Goal: Task Accomplishment & Management: Use online tool/utility

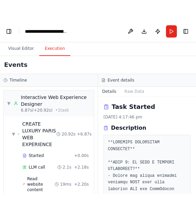
scroll to position [349, 0]
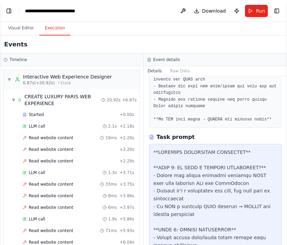
select select "****"
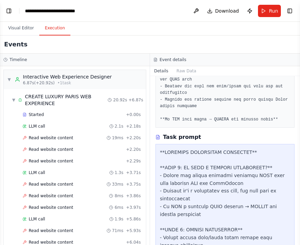
scroll to position [14777, 0]
click at [8, 10] on button "Toggle Left Sidebar" at bounding box center [9, 11] width 10 height 10
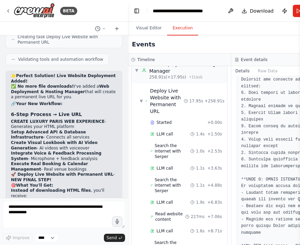
scroll to position [2423, 0]
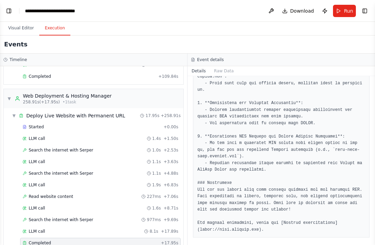
scroll to position [0, 0]
click at [71, 124] on span "Search the internet with Serper" at bounding box center [61, 219] width 65 height 5
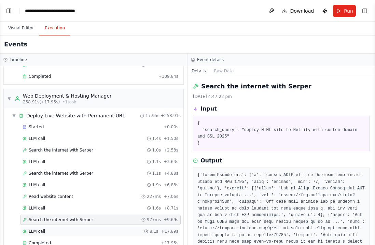
click at [86, 124] on div "LLM call 8.1s + 17.89s" at bounding box center [100, 232] width 161 height 10
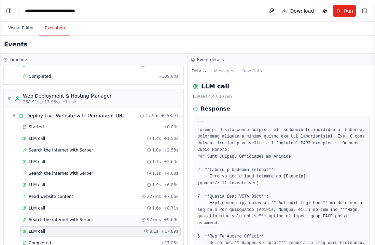
click at [87, 124] on span "Search the internet with Serper" at bounding box center [61, 219] width 65 height 5
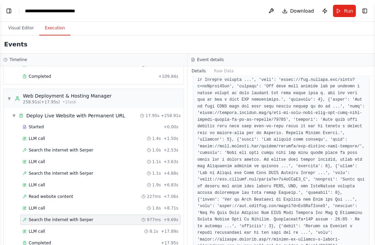
scroll to position [116, 0]
click at [196, 72] on button "Raw Data" at bounding box center [224, 71] width 28 height 10
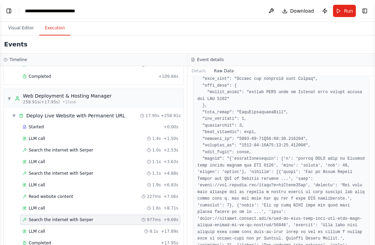
scroll to position [78, 0]
click at [75, 124] on div "Started" at bounding box center [92, 126] width 138 height 5
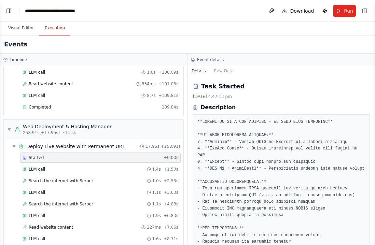
scroll to position [1830, 0]
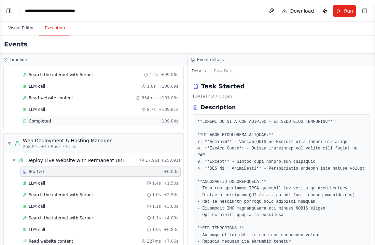
click at [76, 119] on div "Completed" at bounding box center [89, 121] width 133 height 5
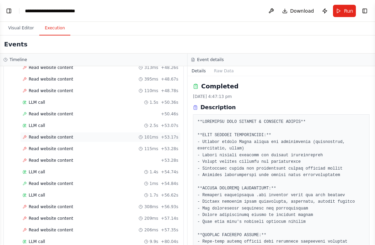
scroll to position [1405, 0]
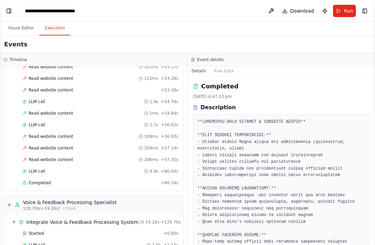
click at [71, 124] on div "Completed" at bounding box center [91, 183] width 136 height 5
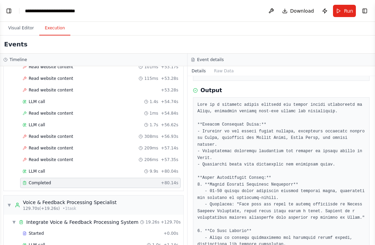
scroll to position [347, 0]
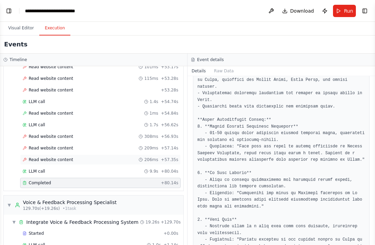
click at [75, 124] on div "Read website content 206ms + 57.35s" at bounding box center [101, 159] width 156 height 5
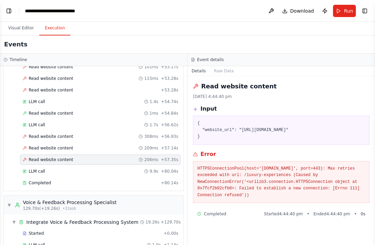
click at [75, 124] on div "Read website content 206ms + 57.35s" at bounding box center [100, 160] width 161 height 10
click at [75, 124] on div "LLM call 9.9s + 80.04s" at bounding box center [101, 171] width 156 height 5
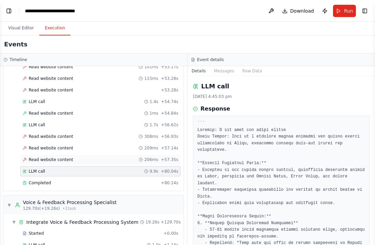
click at [77, 124] on div "Read website content 206ms + 57.35s" at bounding box center [100, 160] width 161 height 10
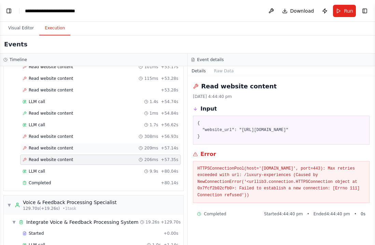
click at [79, 124] on div "Read website content 209ms + 57.14s" at bounding box center [100, 148] width 161 height 10
click at [79, 124] on div "Read website content 308ms + 56.93s" at bounding box center [100, 137] width 161 height 10
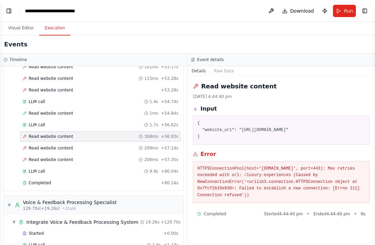
click at [80, 124] on div "Read website content 308ms + 56.93s" at bounding box center [101, 136] width 156 height 5
click at [81, 122] on div "LLM call 1.7s + 56.62s" at bounding box center [101, 124] width 156 height 5
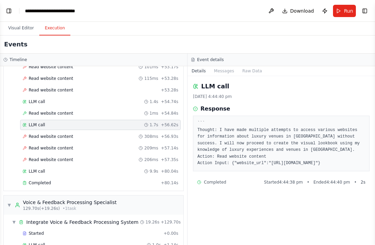
click at [81, 120] on div "LLM call 1.7s + 56.62s" at bounding box center [100, 125] width 161 height 10
click at [82, 111] on div "Read website content 1ms + 54.84s" at bounding box center [101, 113] width 156 height 5
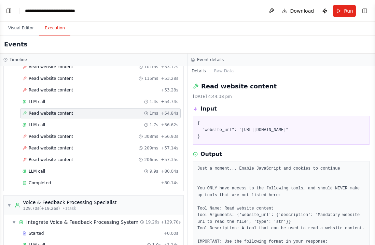
click at [83, 111] on div "Read website content 1ms + 54.84s" at bounding box center [101, 113] width 156 height 5
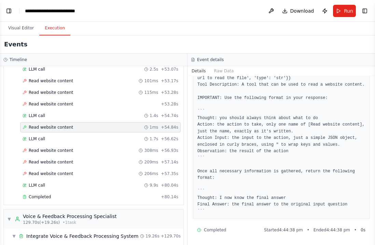
scroll to position [1391, 0]
click at [61, 111] on div "LLM call 1.4s + 54.74s" at bounding box center [100, 116] width 161 height 10
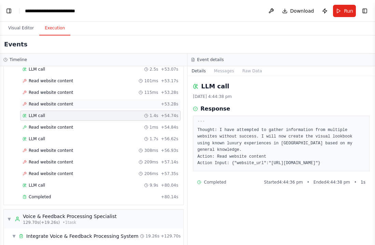
click at [63, 102] on span "Read website content" at bounding box center [51, 104] width 44 height 5
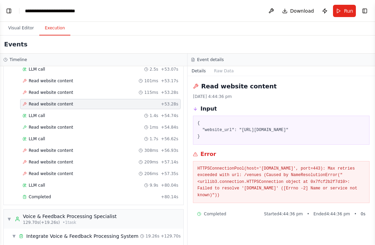
click at [67, 99] on div "Read website content + 53.28s" at bounding box center [100, 104] width 161 height 10
click at [69, 90] on span "Read website content" at bounding box center [51, 92] width 44 height 5
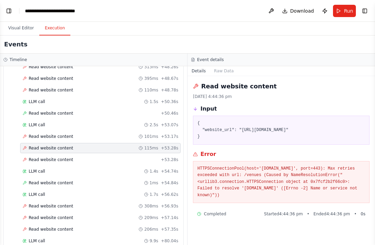
scroll to position [1330, 0]
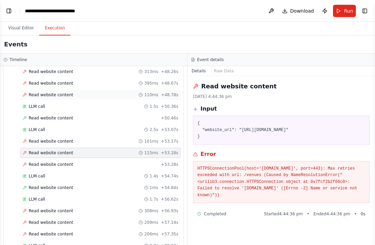
click at [69, 92] on span "Read website content" at bounding box center [51, 94] width 44 height 5
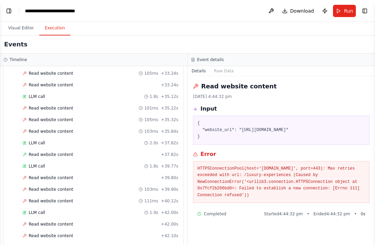
scroll to position [1049, 0]
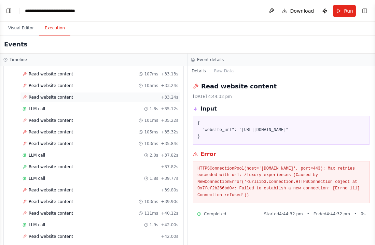
click at [69, 92] on div "Read website content + 33.24s" at bounding box center [100, 97] width 161 height 10
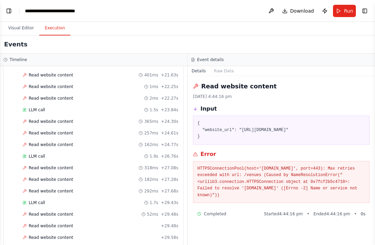
scroll to position [805, 0]
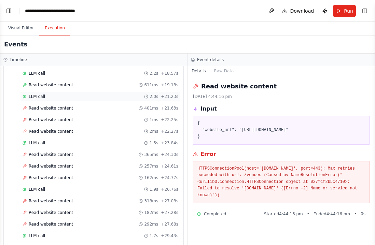
click at [69, 94] on div "LLM call 2.0s + 21.23s" at bounding box center [101, 96] width 156 height 5
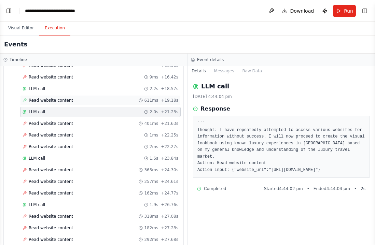
click at [69, 98] on span "Read website content" at bounding box center [51, 100] width 44 height 5
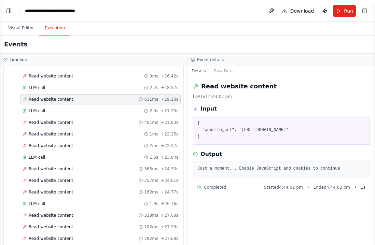
scroll to position [792, 0]
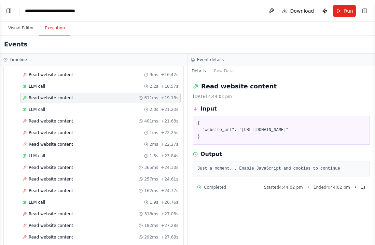
click at [69, 95] on span "Read website content" at bounding box center [51, 97] width 44 height 5
click at [69, 93] on div "Read website content 611ms + 19.18s" at bounding box center [100, 98] width 161 height 10
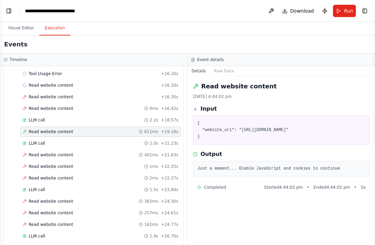
scroll to position [757, 0]
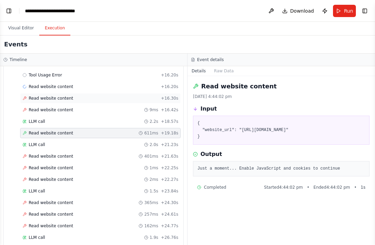
click at [70, 96] on span "Read website content" at bounding box center [51, 98] width 44 height 5
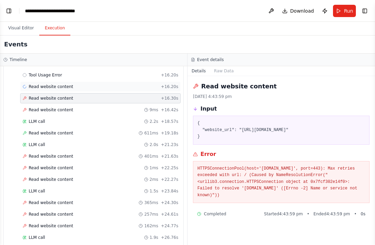
scroll to position [730, 0]
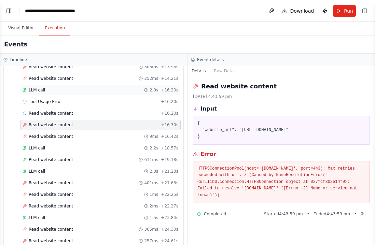
click at [72, 87] on div "LLM call 2.0s + 16.20s" at bounding box center [100, 90] width 161 height 10
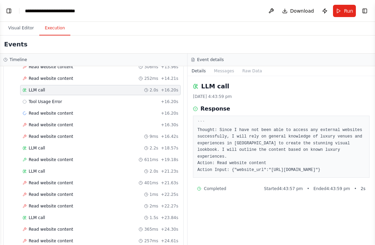
scroll to position [719, 0]
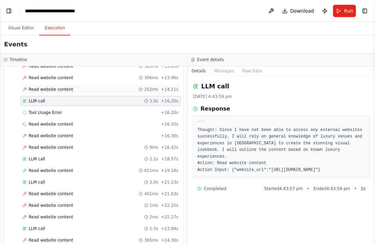
click at [72, 87] on div "Read website content 252ms + 14.21s" at bounding box center [101, 89] width 156 height 5
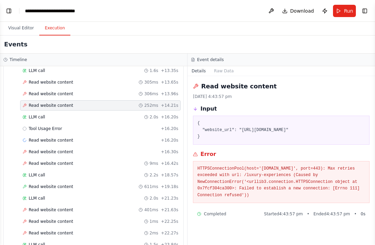
scroll to position [699, 0]
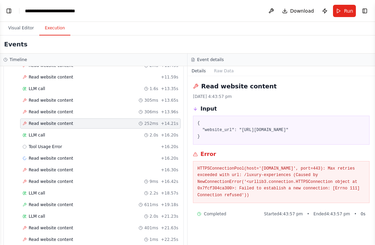
scroll to position [686, 0]
click at [72, 86] on div "LLM call 1.6s + 13.35s" at bounding box center [100, 88] width 161 height 10
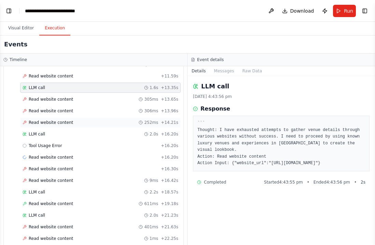
click at [72, 86] on div "LLM call 1.6s + 13.35s" at bounding box center [100, 88] width 161 height 10
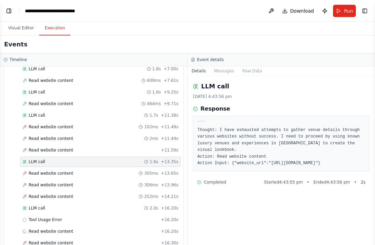
scroll to position [613, 0]
click at [70, 98] on div "Read website content 464ms + 9.71s" at bounding box center [100, 103] width 161 height 10
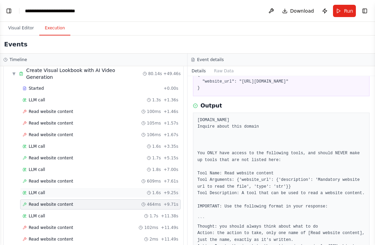
scroll to position [510, 0]
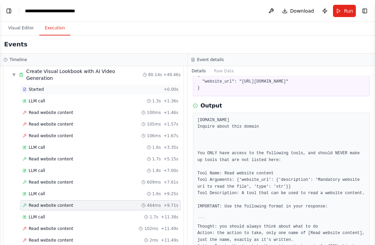
click at [97, 86] on div "Started + 0.00s" at bounding box center [100, 89] width 161 height 10
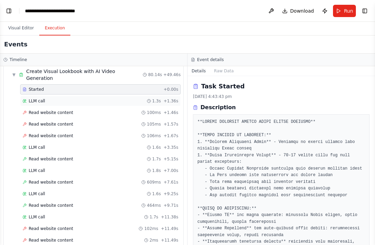
scroll to position [509, 0]
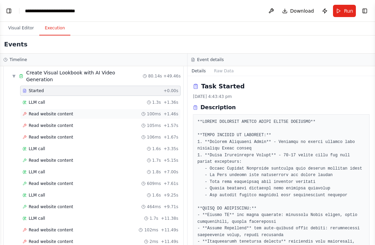
click at [88, 111] on div "Read website content 100ms + 1.46s" at bounding box center [101, 113] width 156 height 5
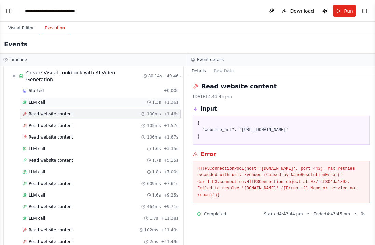
click at [89, 100] on div "LLM call 1.3s + 1.36s" at bounding box center [101, 102] width 156 height 5
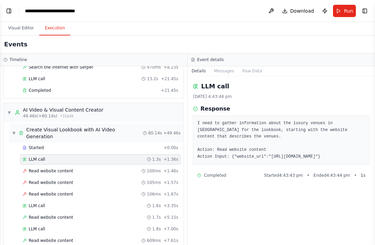
scroll to position [448, 0]
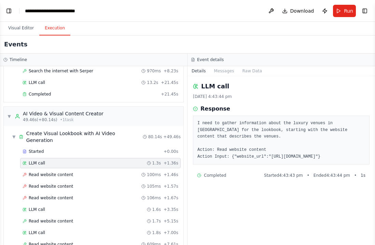
click at [196, 124] on pre "I need to gather information about the luxury venues in Paris for the lookbook,…" at bounding box center [282, 140] width 168 height 40
click at [196, 72] on button "Messages" at bounding box center [224, 71] width 28 height 10
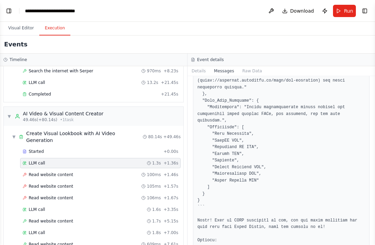
scroll to position [0, 0]
click at [196, 69] on button "Raw Data" at bounding box center [252, 71] width 28 height 10
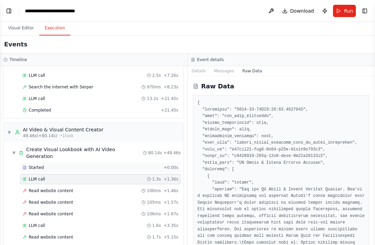
scroll to position [431, 0]
click at [129, 117] on div "Started + 0.00s LLM call 2.4s + 3.77s Search the internet with Serper 853ms + 4…" at bounding box center [96, 76] width 174 height 81
click at [129, 112] on div "Completed" at bounding box center [91, 110] width 136 height 5
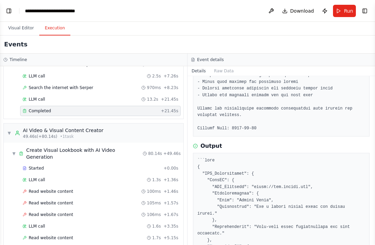
scroll to position [221, 0]
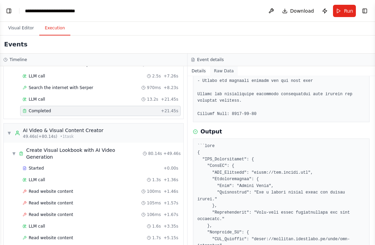
click at [196, 74] on button "Raw Data" at bounding box center [224, 71] width 28 height 10
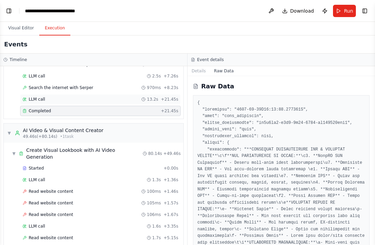
click at [101, 96] on div "LLM call 13.2s + 21.45s" at bounding box center [100, 99] width 161 height 10
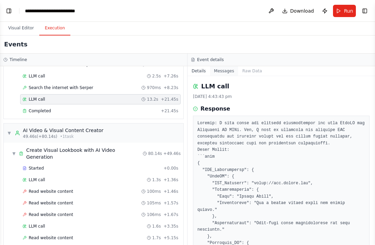
click at [196, 71] on button "Messages" at bounding box center [224, 71] width 28 height 10
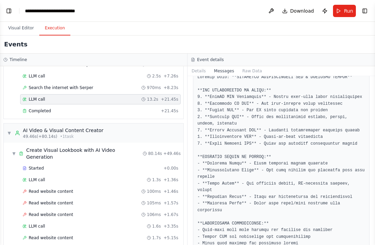
scroll to position [419, 0]
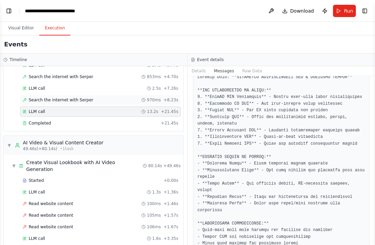
click at [119, 99] on div "Search the internet with Serper 970ms + 8.23s" at bounding box center [101, 99] width 156 height 5
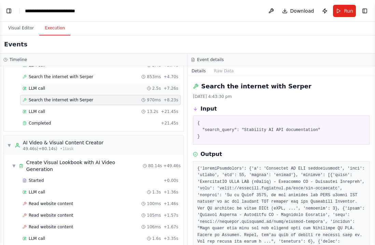
click at [121, 92] on div "LLM call 2.5s + 7.26s" at bounding box center [100, 88] width 161 height 10
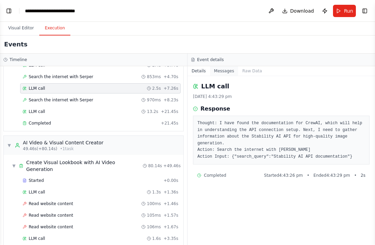
click at [196, 66] on button "Messages" at bounding box center [224, 71] width 28 height 10
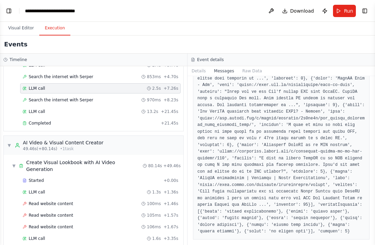
scroll to position [1339, 0]
click at [196, 10] on button "Toggle Right Sidebar" at bounding box center [365, 11] width 10 height 10
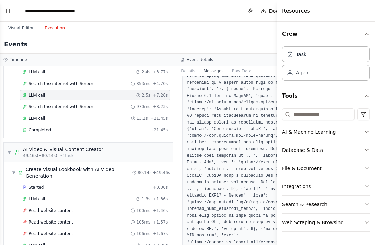
click at [196, 10] on div "Resources" at bounding box center [326, 11] width 98 height 22
click at [7, 12] on button "Toggle Left Sidebar" at bounding box center [9, 11] width 10 height 10
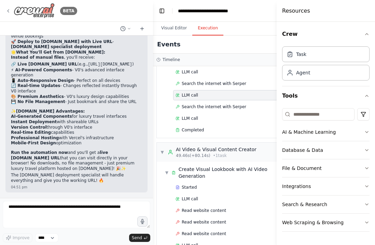
click at [7, 11] on icon at bounding box center [7, 10] width 5 height 5
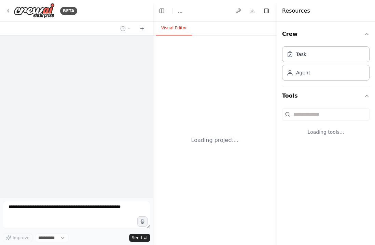
select select "****"
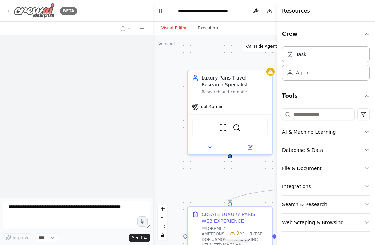
click at [9, 5] on div "BETA" at bounding box center [41, 10] width 72 height 15
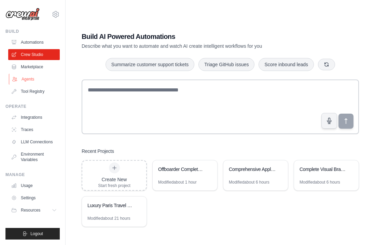
click at [37, 78] on link "Agents" at bounding box center [35, 79] width 52 height 11
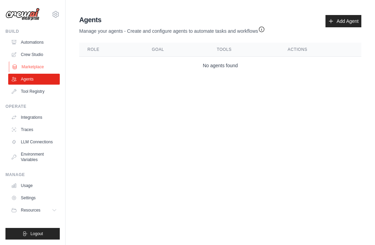
click at [41, 67] on link "Marketplace" at bounding box center [35, 67] width 52 height 11
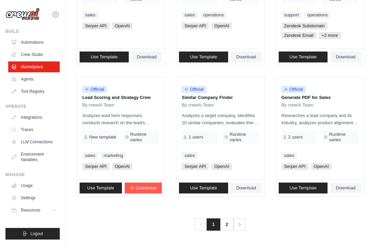
scroll to position [428, 0]
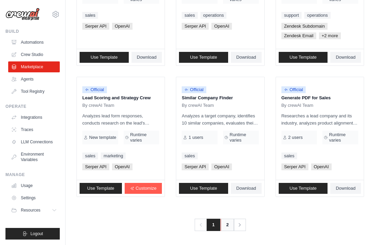
click at [225, 224] on link "2" at bounding box center [228, 225] width 14 height 12
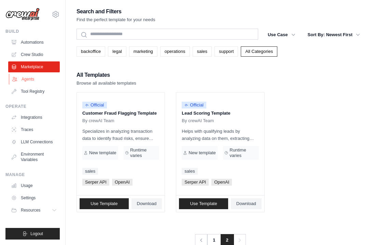
click at [35, 76] on link "Agents" at bounding box center [35, 79] width 52 height 11
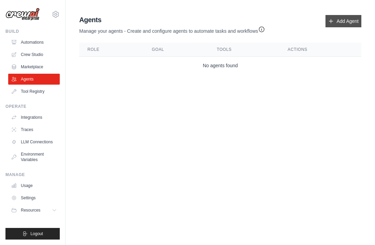
click at [331, 24] on link "Add Agent" at bounding box center [344, 21] width 36 height 12
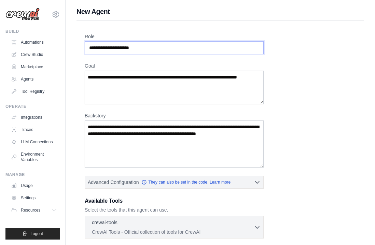
click at [219, 51] on input "Role" at bounding box center [174, 47] width 179 height 13
click at [203, 87] on textarea "Goal" at bounding box center [174, 88] width 179 height 34
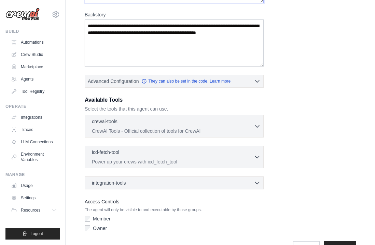
scroll to position [102, 0]
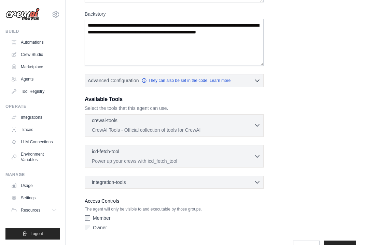
click at [203, 123] on div "crewai-tools 0 selected" at bounding box center [173, 121] width 162 height 8
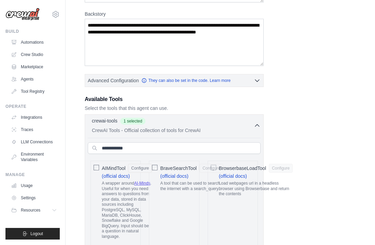
click at [160, 170] on div "BraveSearchTool Configure (official docs) A tool that can be used to search the…" at bounding box center [174, 203] width 50 height 85
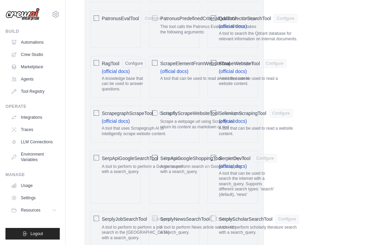
scroll to position [961, 0]
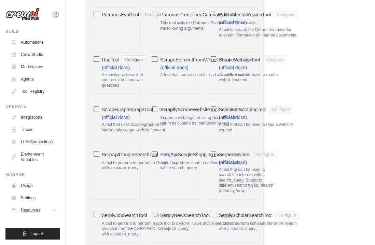
click at [116, 151] on span "SerpApiGoogleSearchTool" at bounding box center [130, 154] width 56 height 7
click at [177, 161] on p "A tool to perform search on Google shopping with a search_query." at bounding box center [204, 166] width 88 height 11
click at [235, 169] on p "A tool that can be used to search the internet with a search_query. Supports di…" at bounding box center [248, 181] width 58 height 27
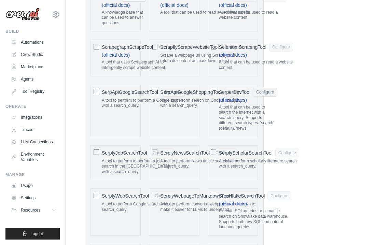
scroll to position [1024, 0]
click at [135, 159] on p "A tool to perform to perform a job search in the US with a search_query." at bounding box center [138, 167] width 72 height 16
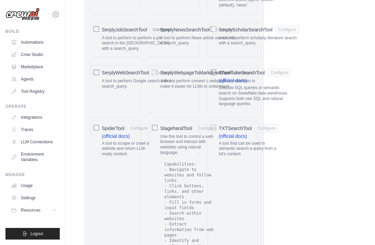
scroll to position [1148, 0]
click at [128, 141] on p "A tool to scrape or crawl a website and return LLM-ready content." at bounding box center [126, 149] width 49 height 16
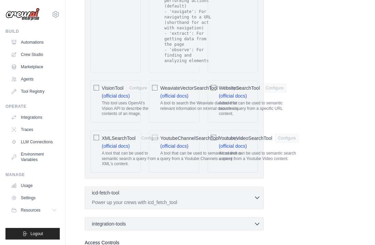
scroll to position [1460, 0]
click at [251, 150] on p "A tool that can be used to semantic search a query from a Youtube Video content." at bounding box center [259, 155] width 80 height 11
click at [228, 189] on div "icd-fetch-tool 0 selected" at bounding box center [173, 193] width 162 height 8
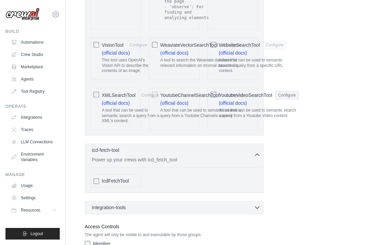
click at [227, 204] on div "integration-tools 0 selected" at bounding box center [176, 207] width 169 height 7
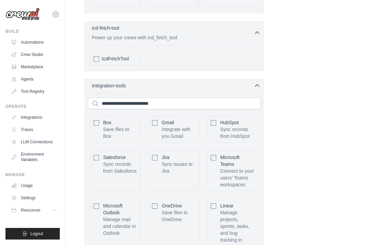
scroll to position [1628, 0]
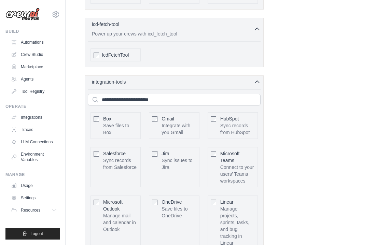
click at [217, 112] on div "HubSpot Sync records from HubSpot Configure" at bounding box center [233, 125] width 50 height 27
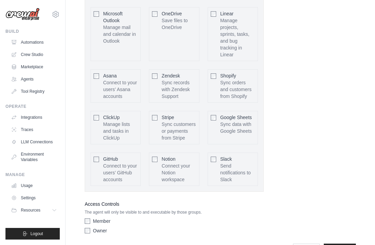
scroll to position [1817, 0]
click at [99, 153] on div "GitHub Connect to your users’ GitHub accounts Configure" at bounding box center [116, 170] width 50 height 34
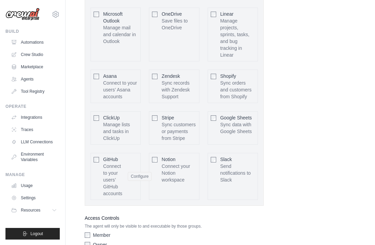
scroll to position [1809, 0]
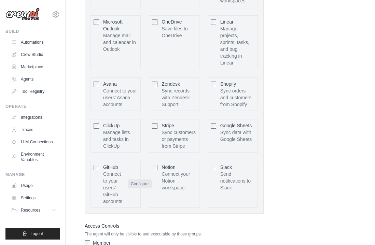
click at [142, 180] on button "Configure" at bounding box center [140, 184] width 24 height 9
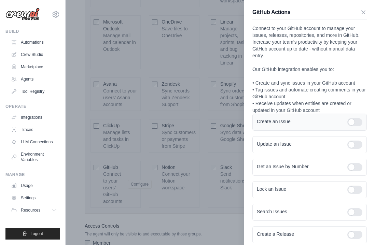
click at [355, 124] on div at bounding box center [355, 122] width 15 height 8
click at [355, 149] on div "Update an Issue" at bounding box center [310, 144] width 115 height 17
click at [355, 147] on div at bounding box center [355, 145] width 15 height 8
click at [355, 145] on div at bounding box center [355, 145] width 15 height 8
click at [355, 129] on div "Create an Issue" at bounding box center [310, 122] width 115 height 17
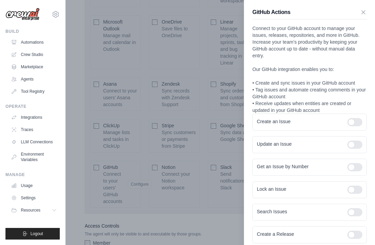
scroll to position [35, 0]
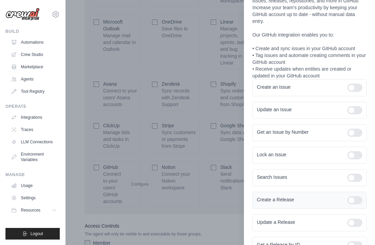
click at [355, 201] on div at bounding box center [355, 201] width 15 height 8
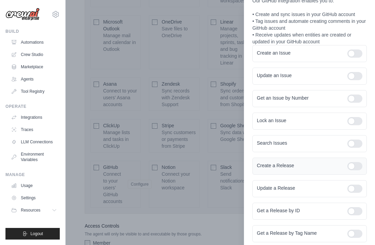
scroll to position [69, 0]
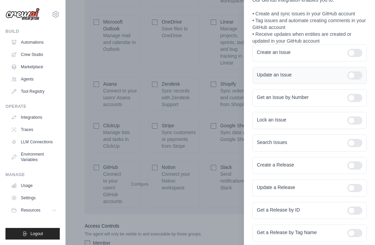
click at [355, 77] on div at bounding box center [355, 75] width 15 height 8
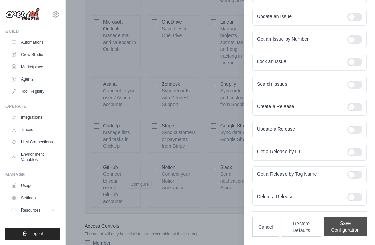
scroll to position [128, 0]
click at [346, 222] on button "Save Configuration" at bounding box center [345, 227] width 43 height 20
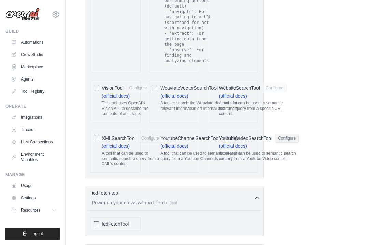
scroll to position [1576, 0]
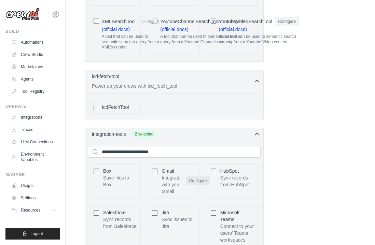
click at [193, 177] on button "Configure" at bounding box center [198, 181] width 24 height 9
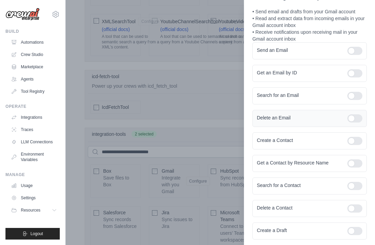
scroll to position [54, 0]
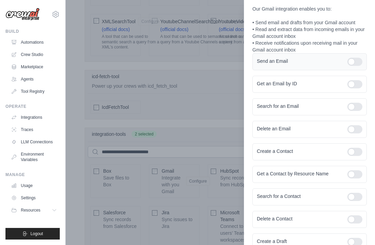
click at [351, 59] on div at bounding box center [355, 62] width 15 height 8
click at [354, 109] on div at bounding box center [355, 107] width 15 height 8
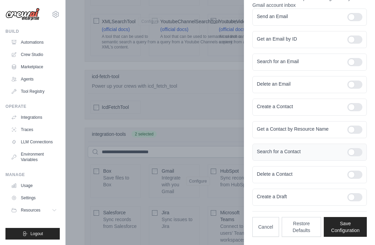
scroll to position [98, 0]
click at [353, 197] on div at bounding box center [355, 198] width 15 height 8
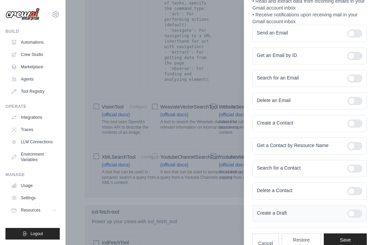
scroll to position [92, 0]
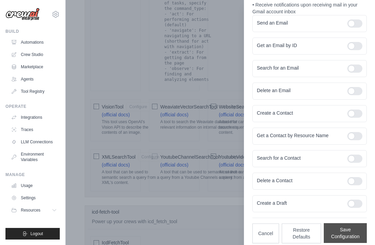
click at [344, 230] on button "Save Configuration" at bounding box center [345, 234] width 43 height 20
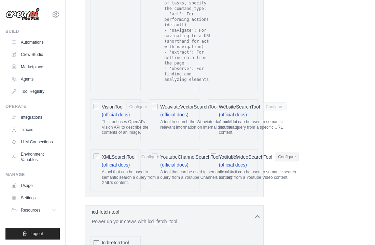
click at [101, 237] on div "IcdFetchTool" at bounding box center [116, 243] width 50 height 13
click at [93, 237] on div "IcdFetchTool" at bounding box center [116, 243] width 50 height 13
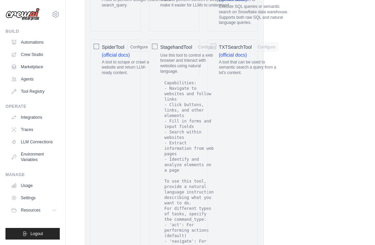
scroll to position [1221, 0]
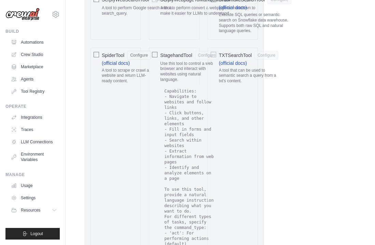
click at [161, 51] on label "StagehandTool Configure Use this tool to control a web browser and interact wit…" at bounding box center [189, 179] width 58 height 257
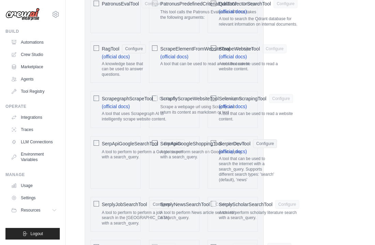
scroll to position [974, 0]
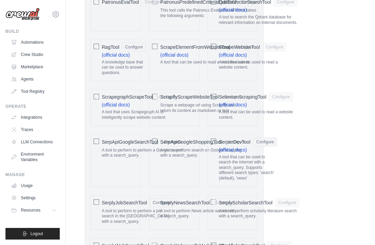
click at [188, 94] on span "ScrapflyScrapeWebsiteTool" at bounding box center [189, 97] width 58 height 7
click at [136, 94] on span "ScrapegraphScrapeTool" at bounding box center [127, 97] width 51 height 7
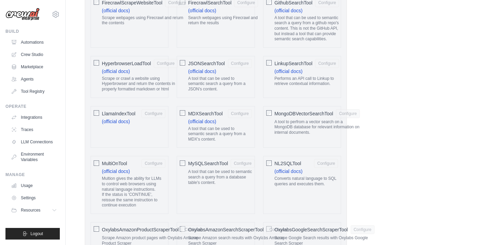
scroll to position [622, 0]
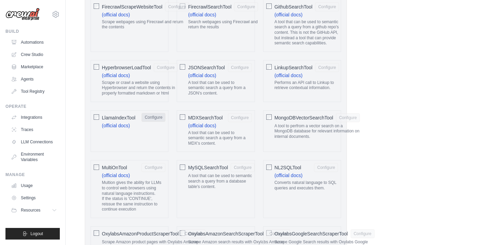
click at [154, 113] on button "Configure" at bounding box center [154, 117] width 24 height 9
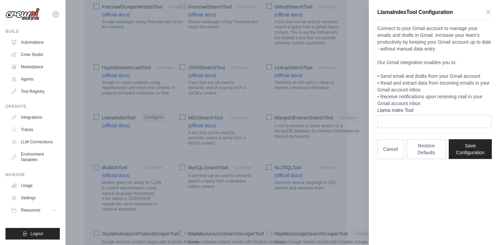
scroll to position [0, 0]
click at [375, 9] on icon "button" at bounding box center [488, 12] width 7 height 7
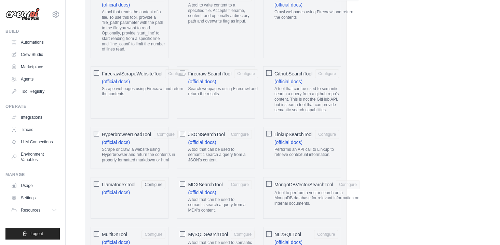
scroll to position [533, 0]
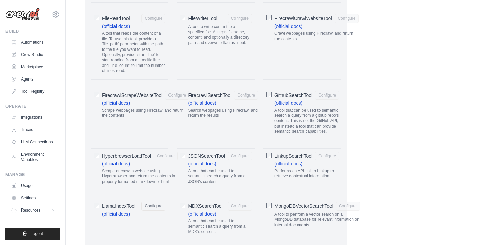
click at [155, 101] on label "FirecrawlScrapeWebsiteTool Configure (official docs) Scrape webpages using Fire…" at bounding box center [145, 106] width 87 height 30
click at [228, 108] on p "Search webpages using Firecrawl and return the results" at bounding box center [223, 113] width 70 height 11
click at [300, 117] on p "A tool that can be used to semantic search a query from a github repo's content…" at bounding box center [307, 121] width 65 height 27
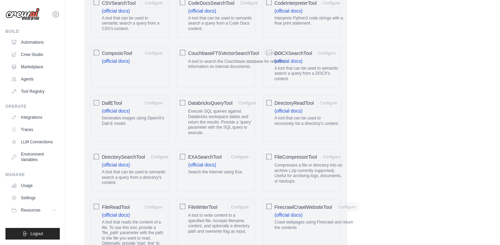
scroll to position [340, 0]
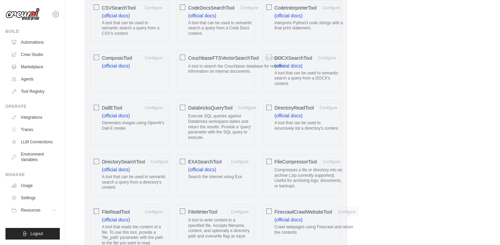
click at [136, 126] on p "Generates images using OpenAI's Dall-E model." at bounding box center [134, 126] width 64 height 11
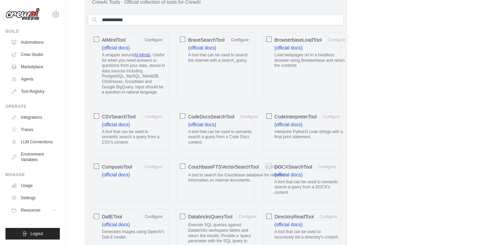
scroll to position [215, 0]
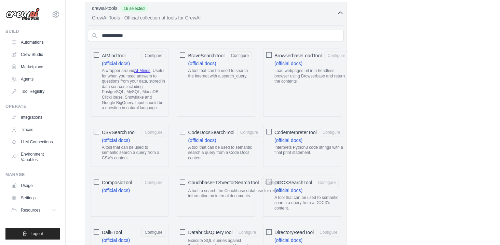
click at [292, 80] on p "Load webpages url in a headless browser using Browserbase and return the conten…" at bounding box center [312, 76] width 74 height 16
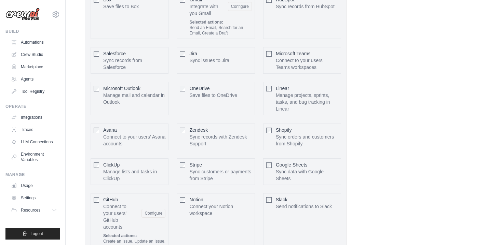
scroll to position [1624, 0]
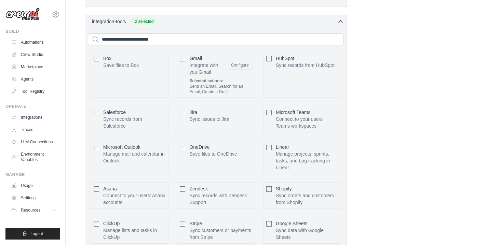
click at [275, 52] on div "HubSpot Sync records from HubSpot Configure" at bounding box center [302, 75] width 78 height 46
click at [272, 52] on div "HubSpot Sync records from HubSpot Configure" at bounding box center [302, 75] width 78 height 46
click at [322, 61] on button "Configure" at bounding box center [326, 65] width 24 height 9
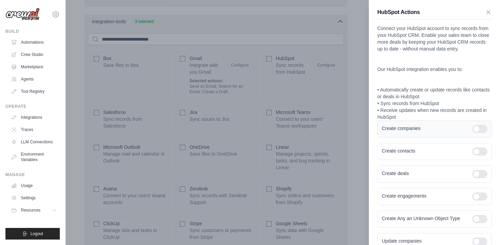
click at [375, 129] on div at bounding box center [480, 129] width 15 height 8
click at [375, 148] on div at bounding box center [480, 152] width 15 height 8
click at [375, 173] on div at bounding box center [480, 174] width 15 height 8
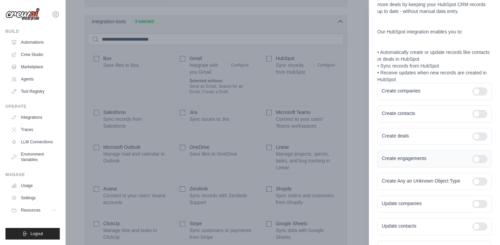
click at [375, 159] on div at bounding box center [480, 159] width 15 height 8
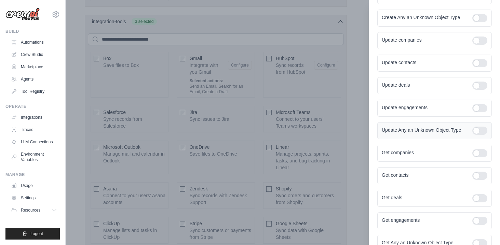
scroll to position [205, 0]
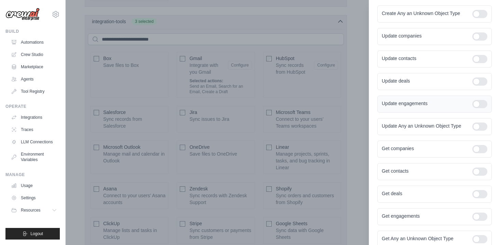
click at [375, 109] on div "Update engagements" at bounding box center [434, 104] width 115 height 17
click at [375, 106] on div at bounding box center [480, 104] width 15 height 8
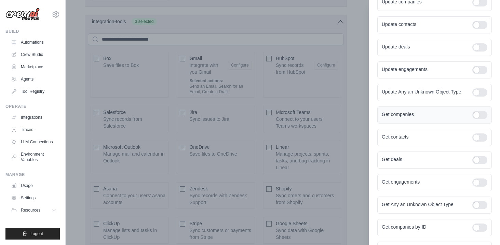
scroll to position [240, 0]
click at [375, 110] on div "Get companies" at bounding box center [434, 114] width 115 height 17
click at [375, 114] on div at bounding box center [480, 115] width 15 height 8
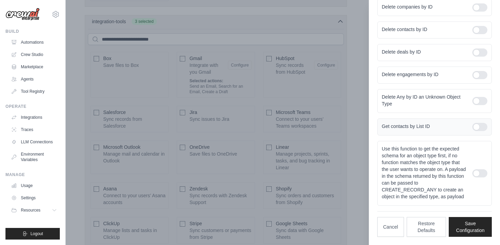
scroll to position [686, 0]
click at [375, 221] on button "Save Configuration" at bounding box center [470, 227] width 43 height 20
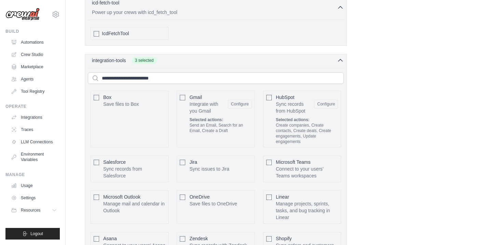
scroll to position [1547, 0]
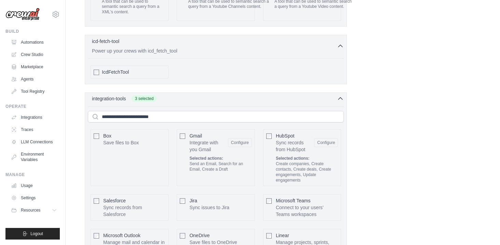
click at [340, 97] on icon "button" at bounding box center [340, 98] width 4 height 2
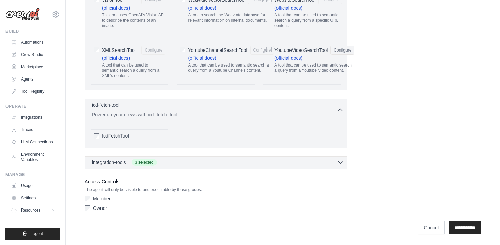
scroll to position [1462, 0]
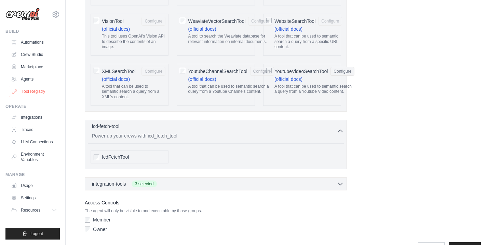
click at [38, 93] on link "Tool Registry" at bounding box center [35, 91] width 52 height 11
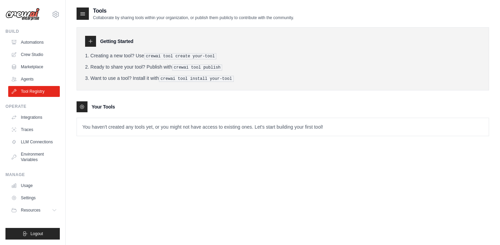
click at [109, 129] on p "You haven't created any tools yet, or you might not have access to existing one…" at bounding box center [283, 127] width 412 height 18
click at [104, 111] on div "Your Tools" at bounding box center [283, 107] width 413 height 11
click at [132, 126] on p "You haven't created any tools yet, or you might not have access to existing one…" at bounding box center [283, 127] width 412 height 18
click at [36, 81] on link "Agents" at bounding box center [35, 79] width 52 height 11
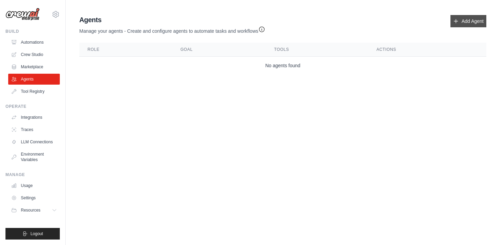
click at [375, 16] on link "Add Agent" at bounding box center [469, 21] width 36 height 12
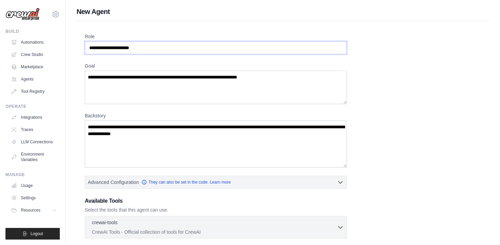
click at [146, 48] on input "Role" at bounding box center [216, 47] width 262 height 13
click at [145, 48] on input "Role" at bounding box center [216, 47] width 262 height 13
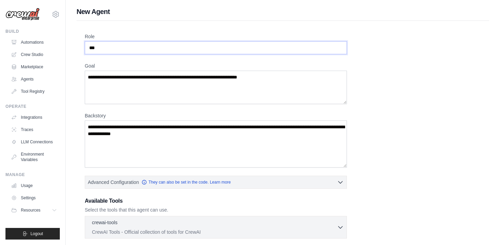
type input "***"
click at [143, 75] on textarea "Goal" at bounding box center [216, 88] width 262 height 34
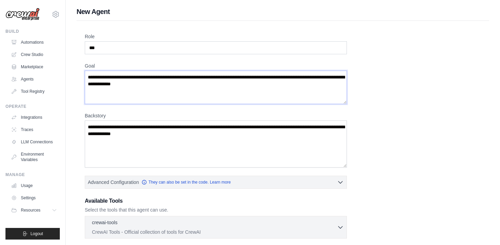
type textarea "**********"
click at [207, 136] on textarea "Backstory" at bounding box center [216, 144] width 262 height 47
drag, startPoint x: 132, startPoint y: 127, endPoint x: 176, endPoint y: 147, distance: 48.8
click at [176, 147] on textarea "Backstory" at bounding box center [216, 144] width 262 height 47
drag, startPoint x: 181, startPoint y: 138, endPoint x: 156, endPoint y: 136, distance: 25.7
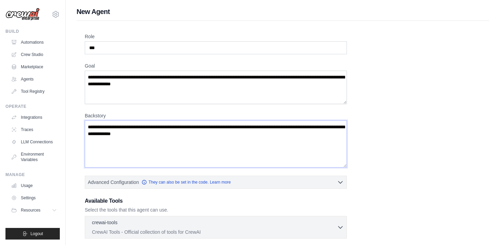
click at [156, 136] on textarea "Backstory" at bounding box center [216, 144] width 262 height 47
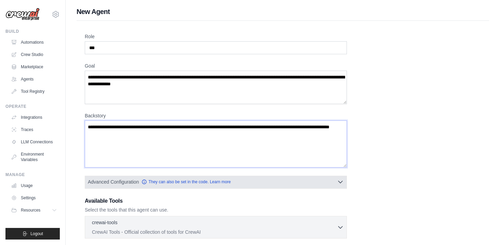
type textarea "**********"
click at [243, 181] on button "Advanced Configuration They can also be set in the code. Learn more" at bounding box center [216, 182] width 262 height 12
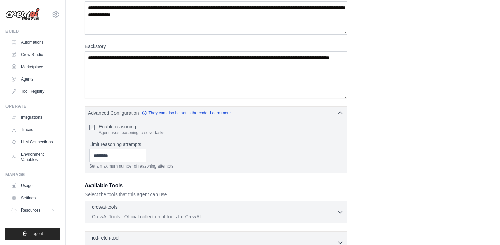
scroll to position [69, 0]
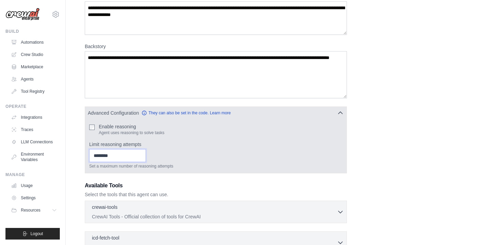
click at [110, 154] on input "Limit reasoning attempts" at bounding box center [117, 155] width 57 height 13
click at [142, 154] on input "*" at bounding box center [117, 155] width 57 height 13
type input "*"
click at [142, 153] on input "*" at bounding box center [117, 155] width 57 height 13
click at [183, 166] on p "Set a maximum number of reasoning attempts" at bounding box center [215, 166] width 253 height 5
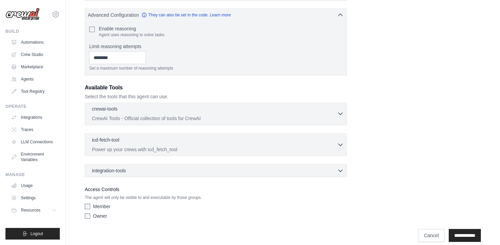
scroll to position [168, 0]
click at [183, 170] on div "integration-tools 0 selected" at bounding box center [218, 170] width 252 height 7
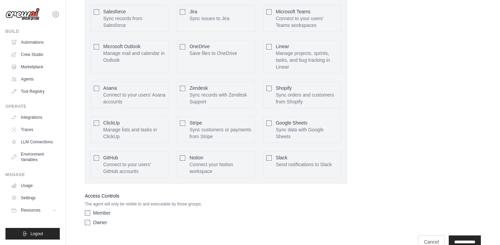
scroll to position [399, 0]
click at [101, 157] on div "GitHub Connect to your users’ GitHub accounts Configure" at bounding box center [130, 164] width 78 height 27
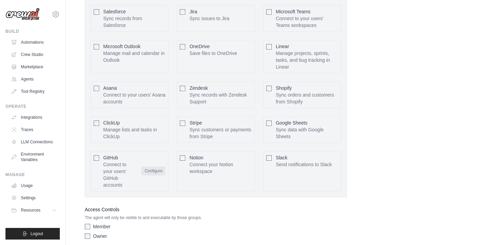
click at [160, 174] on button "Configure" at bounding box center [154, 171] width 24 height 9
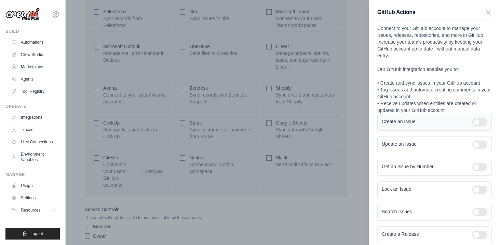
click at [375, 120] on div at bounding box center [480, 122] width 15 height 8
click at [375, 119] on div at bounding box center [480, 122] width 15 height 8
click at [375, 145] on div at bounding box center [480, 145] width 15 height 8
click at [375, 173] on div "Get an Issue by Number" at bounding box center [434, 167] width 115 height 17
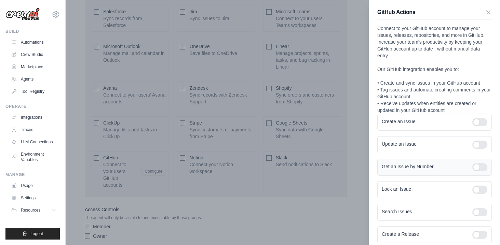
click at [375, 163] on div at bounding box center [480, 167] width 15 height 8
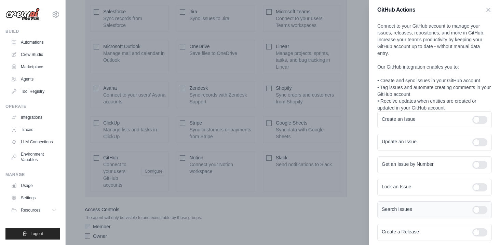
click at [375, 212] on div at bounding box center [480, 210] width 15 height 8
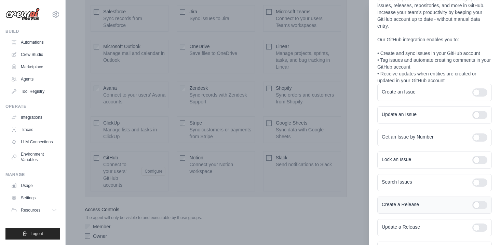
scroll to position [42, 0]
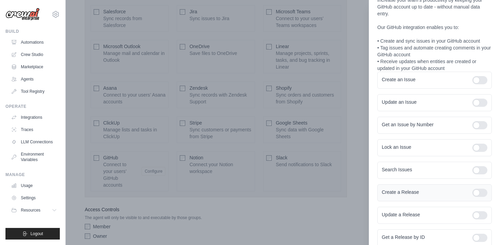
click at [375, 199] on div "Create a Release" at bounding box center [434, 193] width 115 height 17
click at [375, 215] on div at bounding box center [480, 216] width 15 height 8
click at [375, 194] on div at bounding box center [480, 193] width 15 height 8
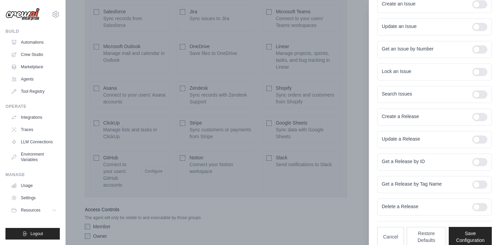
scroll to position [125, 0]
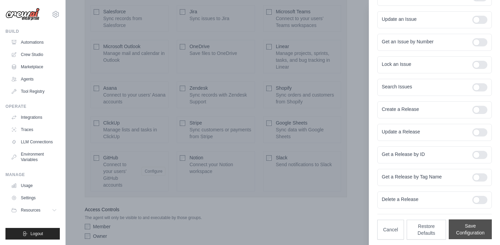
click at [375, 232] on button "Save Configuration" at bounding box center [470, 230] width 43 height 20
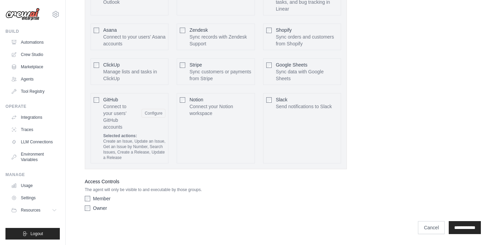
scroll to position [457, 0]
click at [91, 210] on div "Owner" at bounding box center [216, 208] width 262 height 7
click at [91, 207] on div "Owner" at bounding box center [216, 208] width 262 height 7
click at [375, 227] on input "**********" at bounding box center [465, 228] width 32 height 13
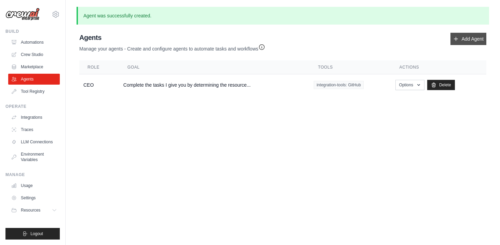
click at [375, 38] on link "Add Agent" at bounding box center [469, 39] width 36 height 12
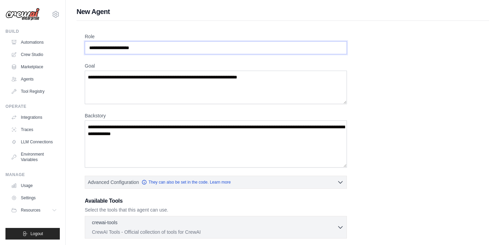
click at [269, 47] on input "Role" at bounding box center [216, 47] width 262 height 13
type input "**"
click at [182, 85] on textarea "Goal" at bounding box center [216, 88] width 262 height 34
click at [188, 79] on textarea "Goal" at bounding box center [216, 88] width 262 height 34
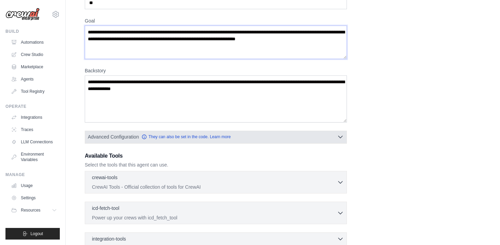
scroll to position [46, 0]
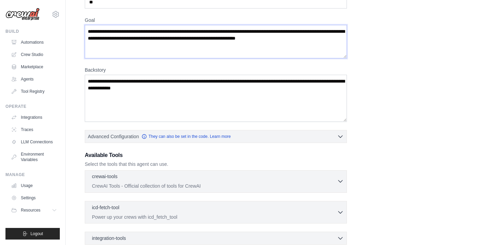
type textarea "**********"
click at [156, 188] on p "CrewAI Tools - Official collection of tools for CrewAI" at bounding box center [214, 186] width 245 height 7
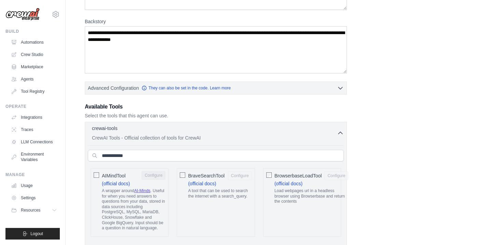
scroll to position [97, 0]
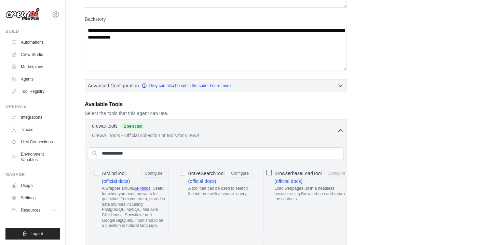
click at [272, 172] on div "BrowserbaseLoadTool Configure (official docs) Load webpages url in a headless b…" at bounding box center [302, 200] width 78 height 69
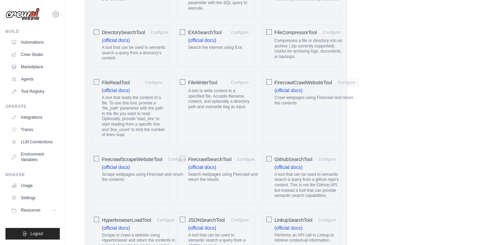
scroll to position [468, 0]
click at [173, 156] on button "Configure" at bounding box center [177, 160] width 24 height 9
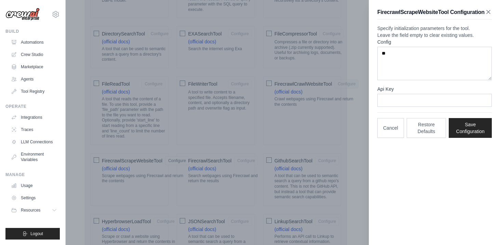
click at [375, 10] on icon "button" at bounding box center [488, 12] width 7 height 7
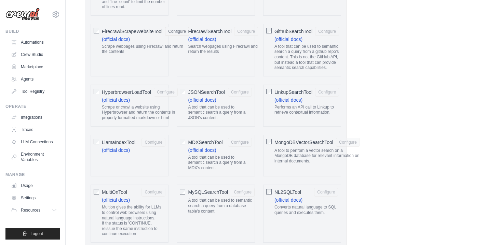
scroll to position [598, 0]
click at [145, 137] on button "Configure" at bounding box center [154, 141] width 24 height 9
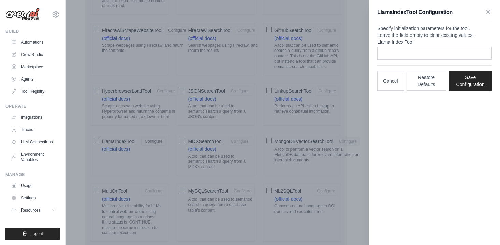
click at [375, 12] on icon "button" at bounding box center [488, 12] width 7 height 7
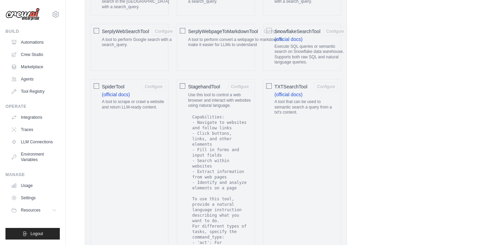
scroll to position [1156, 0]
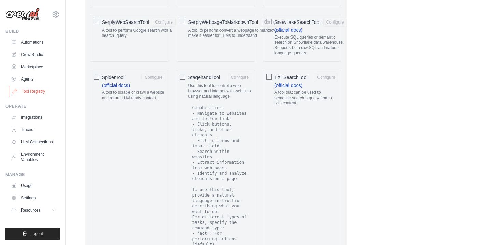
click at [29, 87] on link "Tool Registry" at bounding box center [35, 91] width 52 height 11
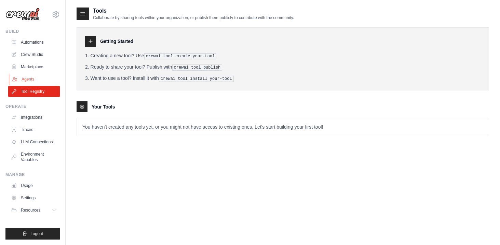
click at [32, 81] on link "Agents" at bounding box center [35, 79] width 52 height 11
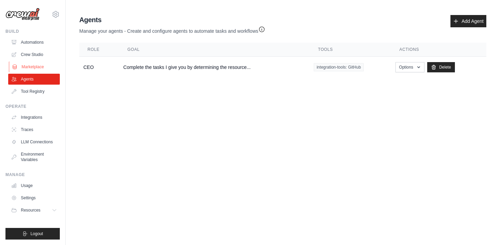
click at [34, 67] on link "Marketplace" at bounding box center [35, 67] width 52 height 11
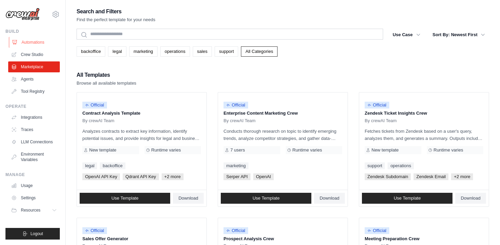
click at [37, 45] on link "Automations" at bounding box center [35, 42] width 52 height 11
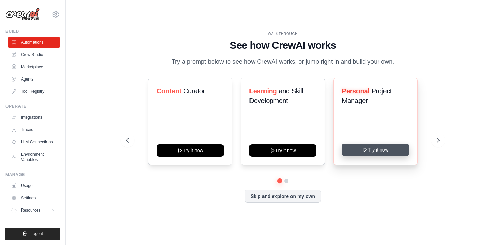
click at [372, 151] on button "Try it now" at bounding box center [375, 150] width 67 height 12
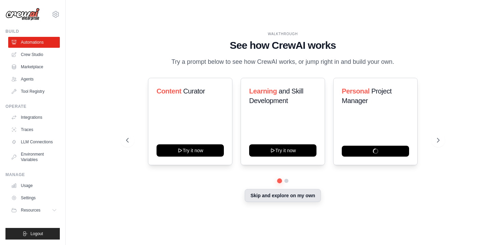
click at [281, 197] on button "Skip and explore on my own" at bounding box center [283, 195] width 76 height 13
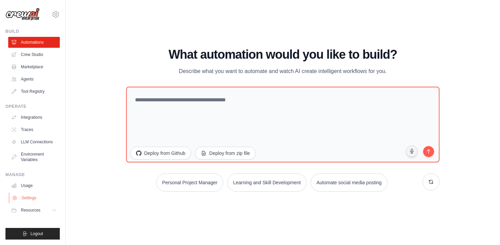
click at [36, 196] on link "Settings" at bounding box center [35, 198] width 52 height 11
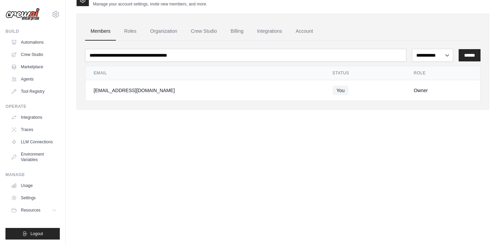
scroll to position [14, 0]
click at [120, 39] on link "Roles" at bounding box center [130, 31] width 23 height 18
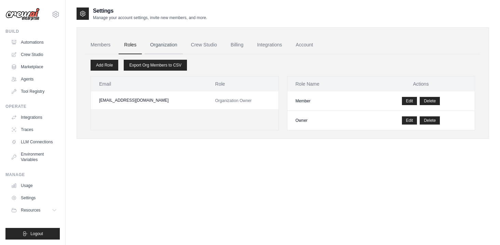
click at [149, 40] on link "Organization" at bounding box center [164, 45] width 38 height 18
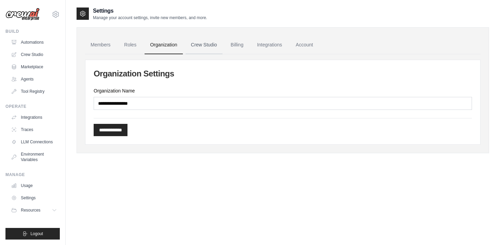
click at [192, 46] on link "Crew Studio" at bounding box center [204, 45] width 37 height 18
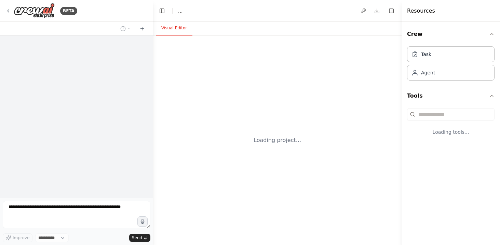
select select "****"
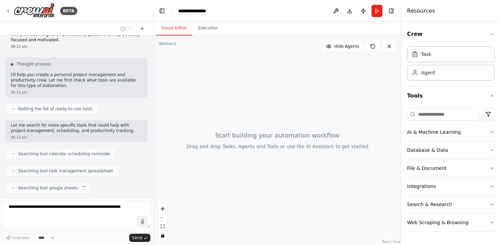
scroll to position [39, 0]
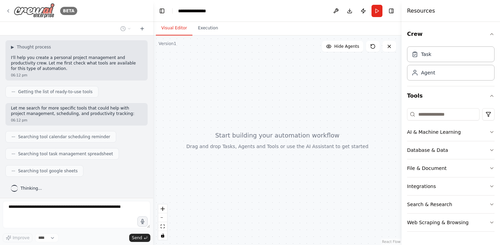
click at [8, 11] on icon at bounding box center [7, 10] width 5 height 5
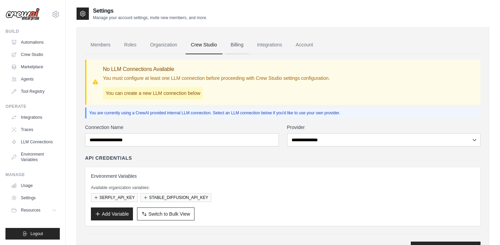
click at [241, 49] on link "Billing" at bounding box center [237, 45] width 24 height 18
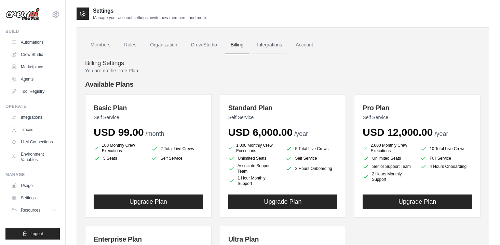
click at [264, 46] on link "Integrations" at bounding box center [270, 45] width 36 height 18
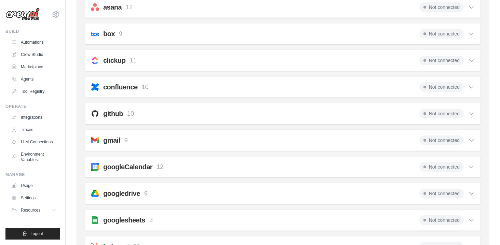
scroll to position [174, 0]
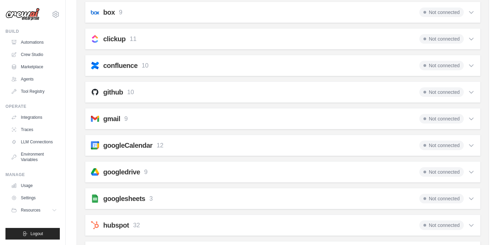
click at [428, 89] on span "Not connected" at bounding box center [442, 93] width 44 height 10
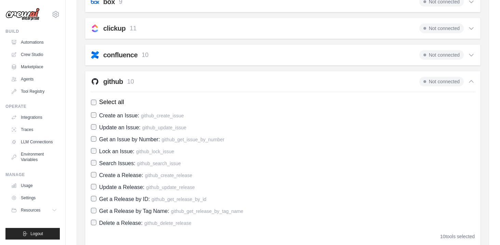
scroll to position [195, 0]
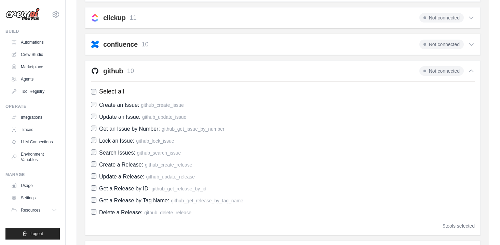
click at [95, 137] on label "Lock an Issue: github_lock_issue" at bounding box center [283, 140] width 384 height 9
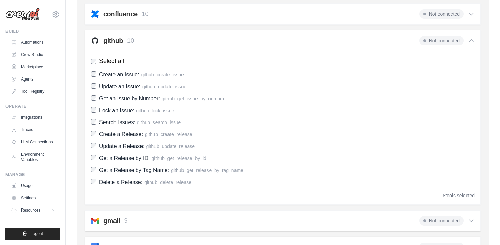
scroll to position [107, 0]
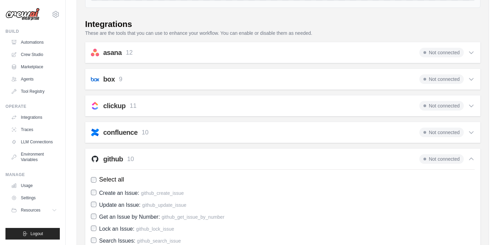
click at [106, 106] on h2 "clickup" at bounding box center [114, 106] width 22 height 10
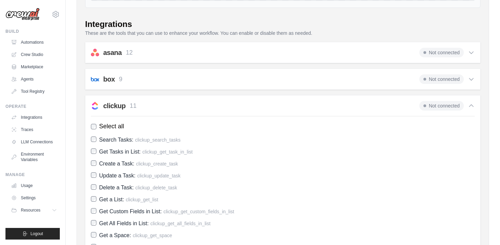
click at [134, 104] on p "11" at bounding box center [133, 106] width 7 height 9
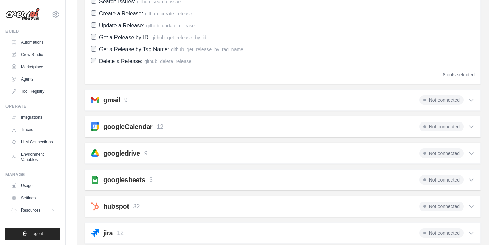
scroll to position [348, 0]
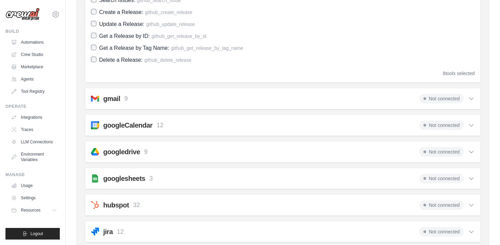
click at [140, 120] on div "googleCalendar 12 Not connected Select all Create an Event: google_calendar_cre…" at bounding box center [283, 125] width 396 height 21
click at [142, 124] on h2 "googleCalendar" at bounding box center [127, 126] width 49 height 10
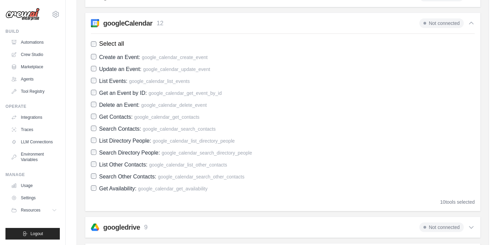
scroll to position [454, 0]
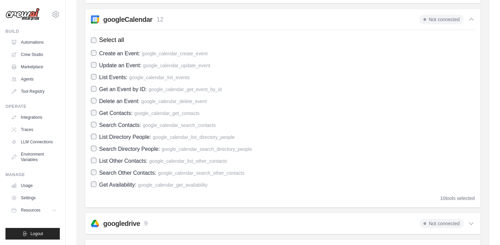
click at [114, 172] on span "Search Other Contacts:" at bounding box center [127, 173] width 57 height 6
click at [114, 164] on span "List Other Contacts:" at bounding box center [123, 161] width 48 height 6
click at [111, 120] on div "Create an Event: google_calendar_create_event Update an Event: google_calendar_…" at bounding box center [283, 119] width 384 height 141
click at [111, 118] on div "Create an Event: google_calendar_create_event Update an Event: google_calendar_…" at bounding box center [283, 119] width 384 height 141
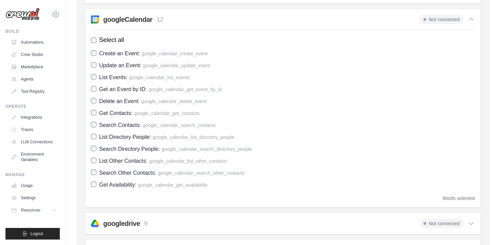
click at [111, 116] on span "Get Contacts:" at bounding box center [116, 113] width 34 height 6
click at [108, 76] on span "List Events:" at bounding box center [113, 78] width 28 height 6
click at [110, 89] on span "Get an Event by ID:" at bounding box center [123, 90] width 48 height 6
click at [94, 61] on label "Update an Event: google_calendar_update_event" at bounding box center [283, 65] width 384 height 9
click at [97, 76] on label "List Events: google_calendar_list_events" at bounding box center [283, 77] width 384 height 9
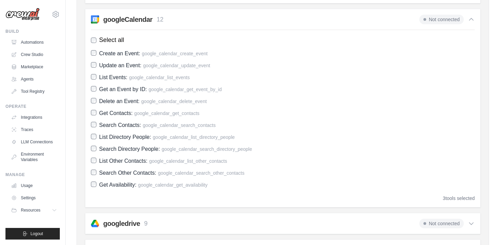
click at [98, 102] on label "Delete an Event: google_calendar_delete_event" at bounding box center [283, 101] width 384 height 9
drag, startPoint x: 95, startPoint y: 176, endPoint x: 88, endPoint y: 168, distance: 10.6
click at [88, 168] on div "googleCalendar 12 Not connected Select all Create an Event: google_calendar_cre…" at bounding box center [283, 108] width 396 height 199
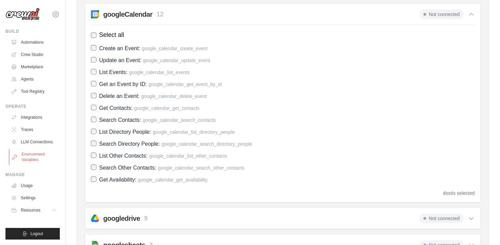
scroll to position [459, 0]
click at [44, 146] on link "LLM Connections" at bounding box center [35, 142] width 52 height 11
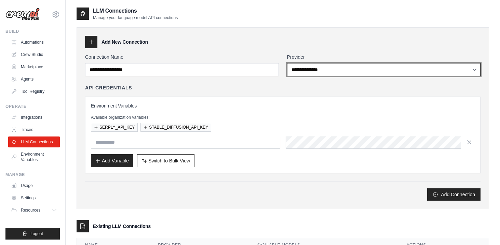
select select "*********"
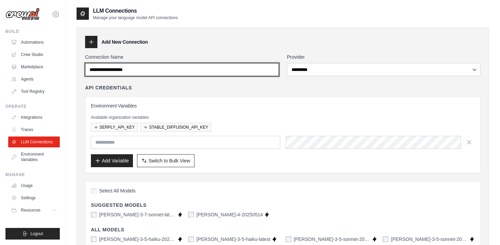
click at [247, 71] on input "Connection Name" at bounding box center [182, 69] width 194 height 13
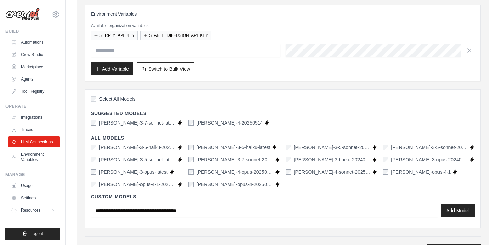
scroll to position [97, 0]
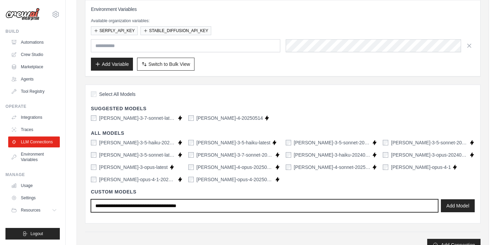
click at [146, 202] on input "text" at bounding box center [264, 206] width 347 height 13
type input "*******"
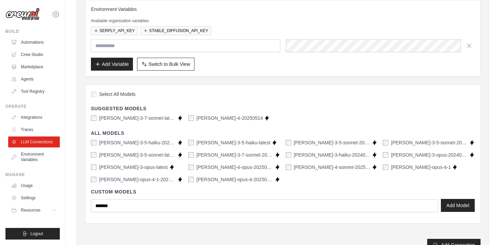
click at [452, 207] on button "Add Model" at bounding box center [458, 205] width 34 height 13
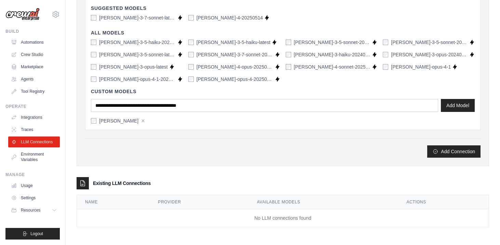
scroll to position [197, 0]
click at [440, 153] on button "Add Connection" at bounding box center [453, 151] width 53 height 12
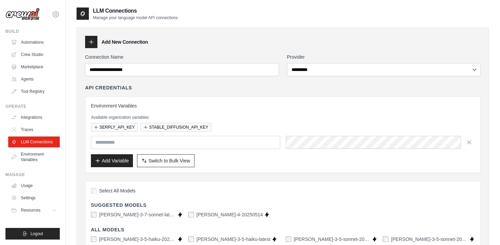
click at [140, 149] on div "Environment Variables Available organization variables: SERPLY_API_KEY STABLE_D…" at bounding box center [283, 135] width 384 height 65
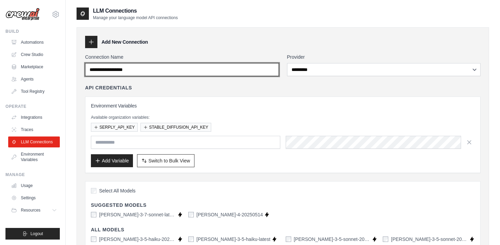
click at [151, 72] on input "Connection Name" at bounding box center [182, 69] width 194 height 13
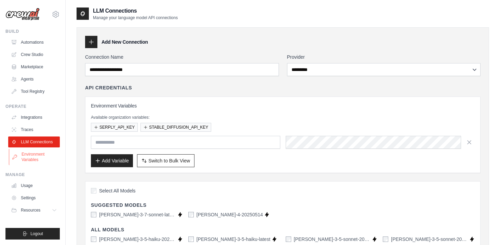
click at [37, 160] on link "Environment Variables" at bounding box center [35, 157] width 52 height 16
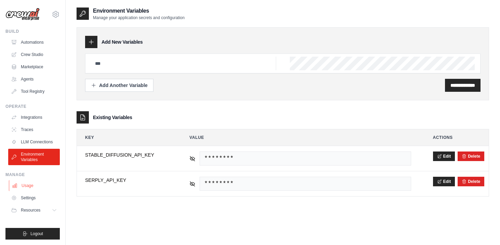
click at [32, 183] on link "Usage" at bounding box center [35, 186] width 52 height 11
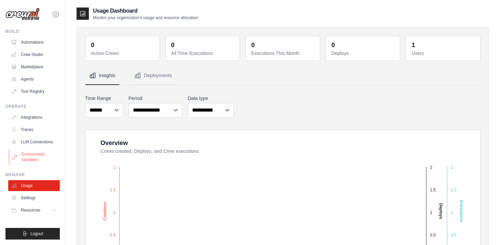
click at [41, 157] on link "Environment Variables" at bounding box center [35, 157] width 52 height 16
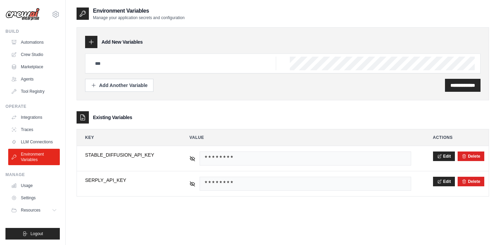
click at [51, 14] on div "gwcloudapp@protonmail.com Settings" at bounding box center [32, 11] width 54 height 22
click at [55, 14] on icon at bounding box center [56, 14] width 8 height 8
click at [44, 45] on link "Settings" at bounding box center [56, 46] width 60 height 12
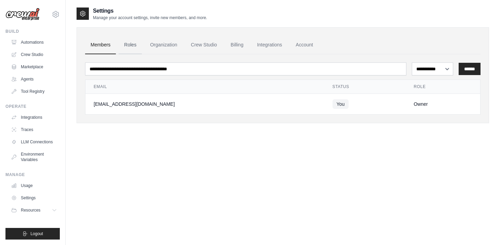
click at [130, 46] on link "Roles" at bounding box center [130, 45] width 23 height 18
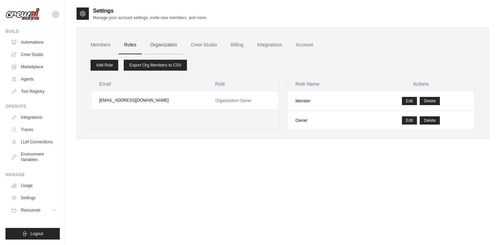
click at [150, 45] on link "Organization" at bounding box center [164, 45] width 38 height 18
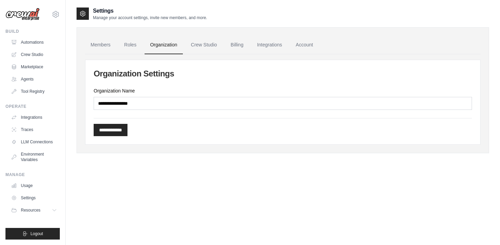
click at [170, 45] on link "Organization" at bounding box center [164, 45] width 38 height 18
click at [192, 44] on link "Crew Studio" at bounding box center [204, 45] width 37 height 18
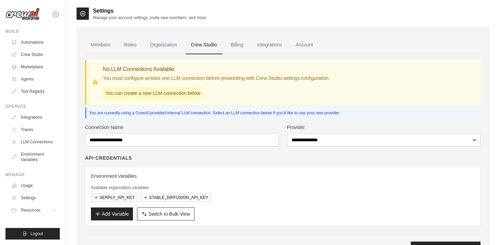
scroll to position [35, 0]
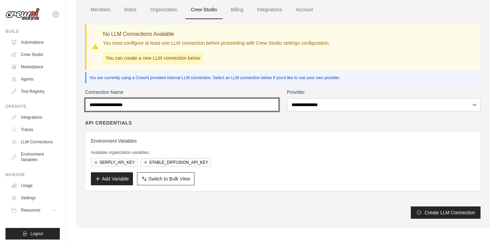
click at [220, 105] on input "Connection Name" at bounding box center [182, 104] width 194 height 13
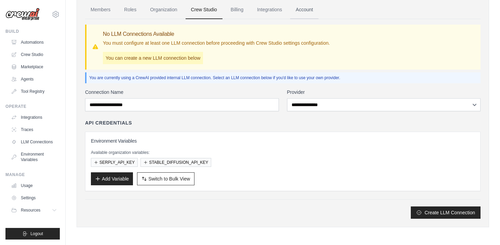
click at [301, 8] on link "Account" at bounding box center [304, 10] width 28 height 18
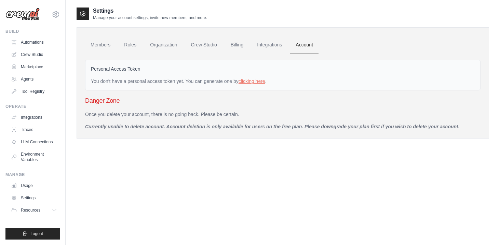
click at [282, 10] on div "Settings Manage your account settings, invite new members, and more." at bounding box center [283, 14] width 413 height 14
click at [37, 56] on link "Crew Studio" at bounding box center [35, 54] width 52 height 11
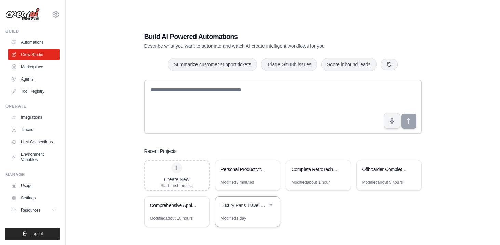
click at [256, 212] on div "Luxury Paris Travel Concierge" at bounding box center [247, 206] width 65 height 19
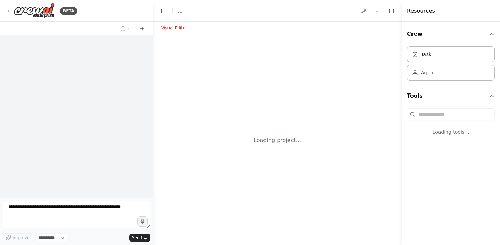
select select "****"
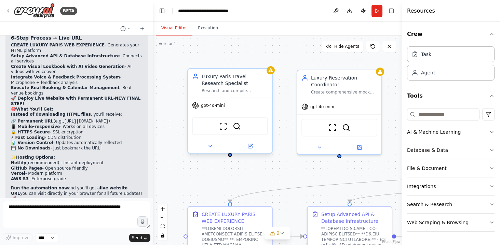
click at [242, 97] on div "Luxury Paris Travel Research Specialist Research and compile comprehensive info…" at bounding box center [230, 83] width 84 height 29
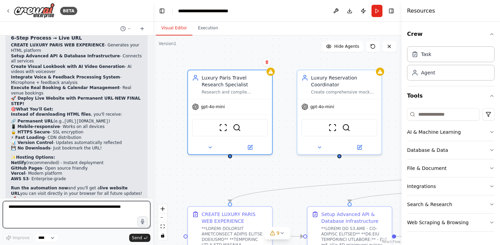
click at [73, 211] on textarea at bounding box center [77, 214] width 148 height 27
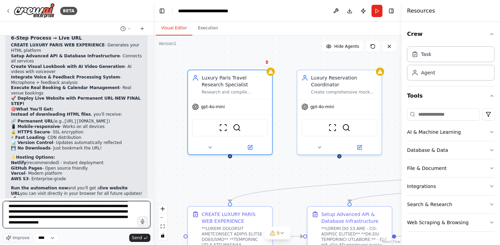
scroll to position [14, 0]
paste textarea "**********"
type textarea "**********"
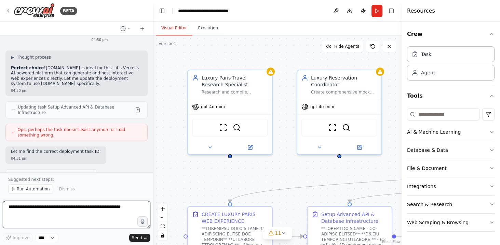
scroll to position [13717, 0]
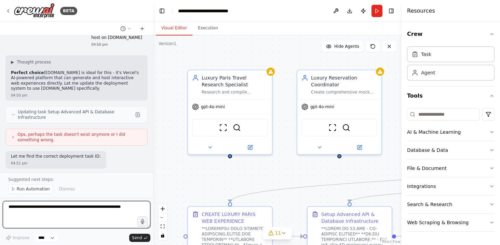
click at [72, 211] on textarea at bounding box center [77, 214] width 148 height 27
type textarea "**********"
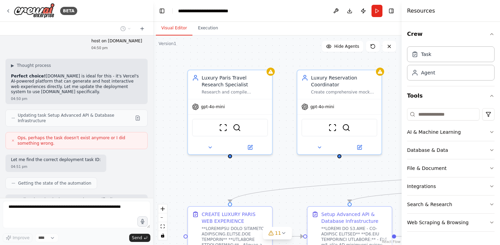
scroll to position [13737, 0]
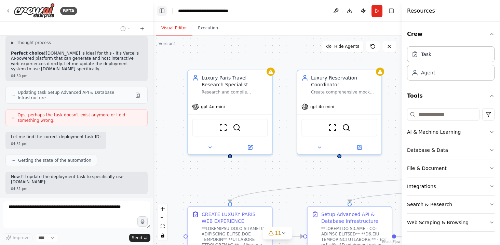
click at [162, 9] on button "Toggle Left Sidebar" at bounding box center [162, 11] width 10 height 10
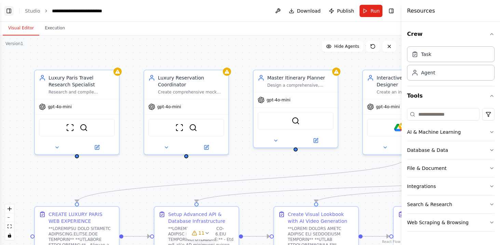
click at [10, 10] on button "Toggle Left Sidebar" at bounding box center [9, 11] width 10 height 10
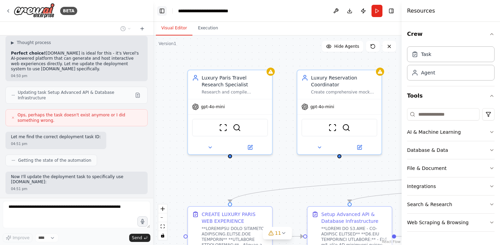
click at [10, 10] on icon at bounding box center [7, 10] width 5 height 5
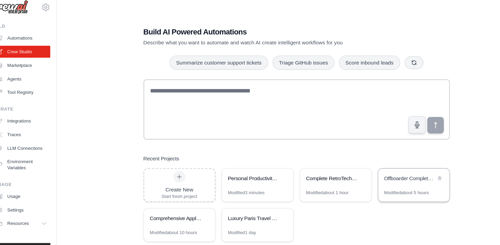
click at [363, 166] on div "Offboarder Complete Cross-Platform Development" at bounding box center [385, 169] width 47 height 7
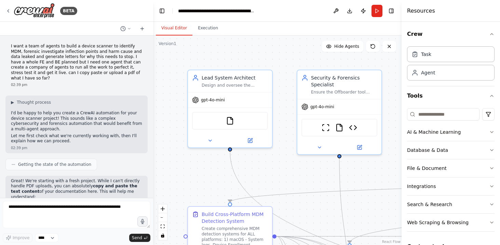
scroll to position [15499, 0]
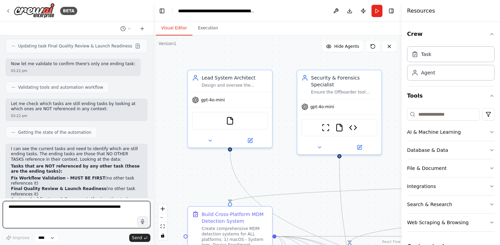
click at [81, 217] on textarea at bounding box center [77, 214] width 148 height 27
click at [60, 212] on textarea at bounding box center [77, 214] width 148 height 27
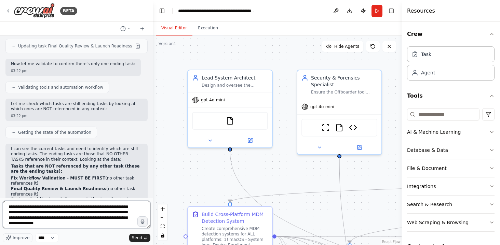
type textarea "**********"
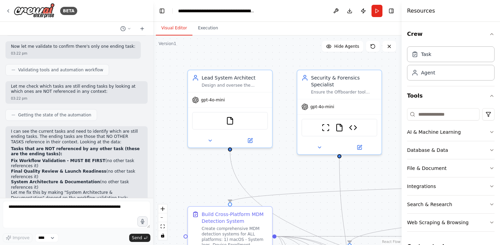
scroll to position [15555, 0]
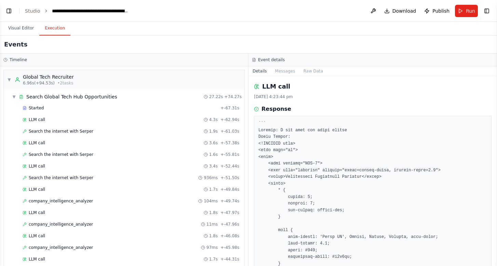
scroll to position [3308, 0]
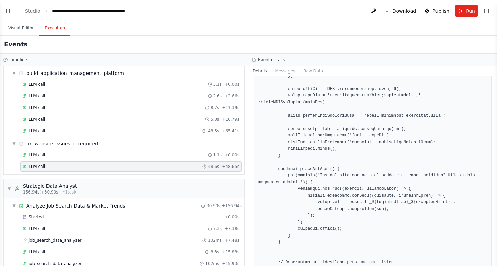
select select "****"
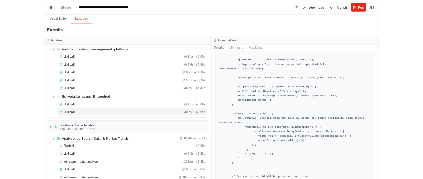
scroll to position [10206, 0]
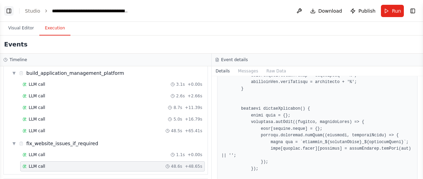
click at [11, 11] on button "Toggle Left Sidebar" at bounding box center [9, 11] width 10 height 10
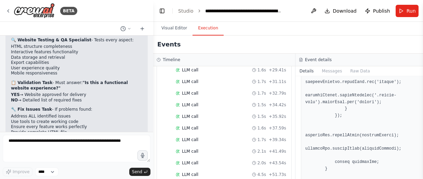
scroll to position [1728, 0]
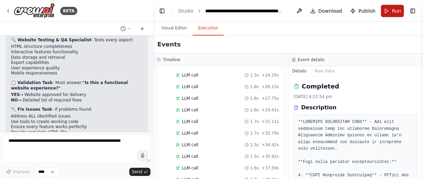
click at [395, 9] on span "Run" at bounding box center [396, 11] width 9 height 7
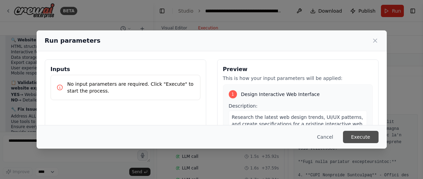
click at [372, 138] on button "Execute" at bounding box center [361, 137] width 36 height 12
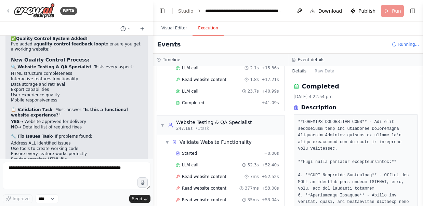
scroll to position [1275, 0]
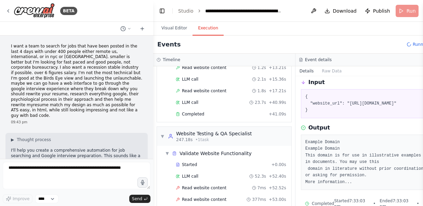
scroll to position [0, 0]
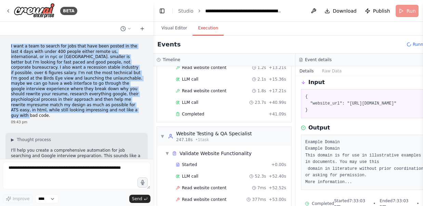
drag, startPoint x: 11, startPoint y: 45, endPoint x: 142, endPoint y: 101, distance: 142.0
click at [142, 101] on p "I want a team to search for jobs that have been posted in the last 4 days with …" at bounding box center [76, 81] width 131 height 75
copy p "I want a team to search for jobs that have been posted in the last 4 days with …"
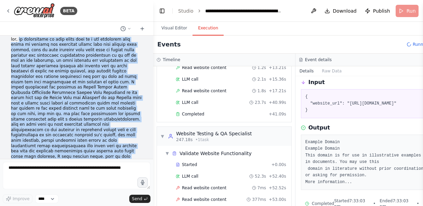
scroll to position [948, 0]
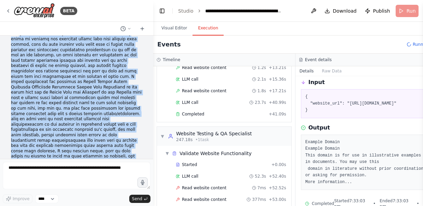
drag, startPoint x: 19, startPoint y: 72, endPoint x: 97, endPoint y: 128, distance: 95.1
click at [97, 128] on p at bounding box center [76, 129] width 131 height 197
copy p "my expectation is that there will be a web interface that walks me through the …"
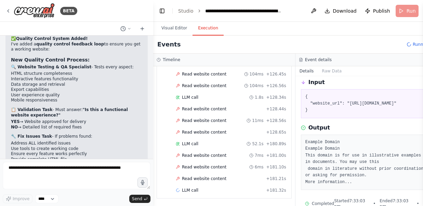
scroll to position [0, 0]
click at [193, 181] on span "Read website content" at bounding box center [204, 178] width 44 height 5
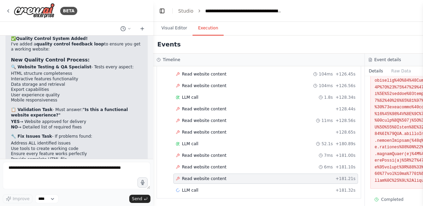
scroll to position [1321, 0]
click at [243, 141] on div "LLM call 52.1s + 180.89s" at bounding box center [266, 143] width 180 height 5
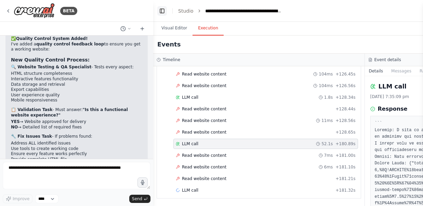
click at [162, 9] on button "Toggle Left Sidebar" at bounding box center [162, 11] width 10 height 10
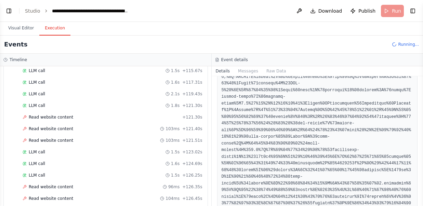
scroll to position [1482, 0]
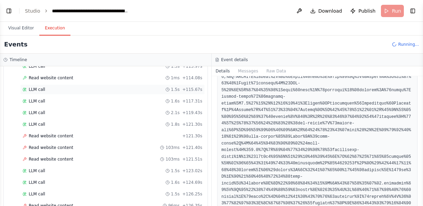
click at [62, 92] on div "LLM call 1.5s + 115.67s" at bounding box center [113, 89] width 180 height 5
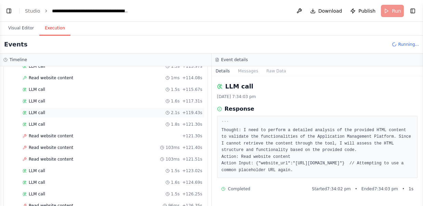
click at [60, 110] on div "LLM call 2.1s + 119.43s" at bounding box center [113, 112] width 180 height 5
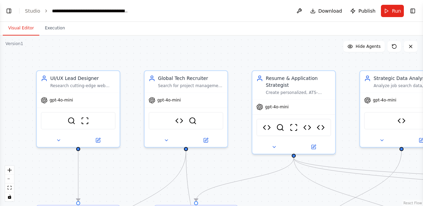
click at [23, 23] on button "Visual Editor" at bounding box center [21, 28] width 37 height 14
drag, startPoint x: 10, startPoint y: 12, endPoint x: 100, endPoint y: 90, distance: 119.5
click at [10, 12] on button "Toggle Left Sidebar" at bounding box center [9, 11] width 10 height 10
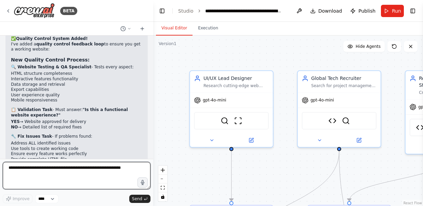
click at [104, 174] on textarea at bounding box center [77, 175] width 148 height 27
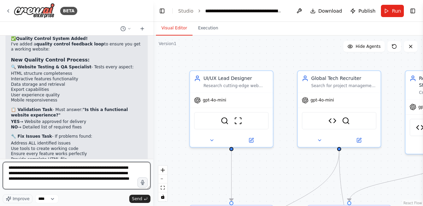
paste textarea "**********"
click at [49, 186] on textarea "**********" at bounding box center [77, 175] width 148 height 27
type textarea "**********"
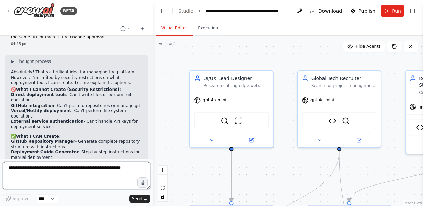
scroll to position [10561, 0]
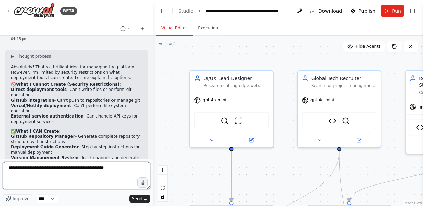
type textarea "**********"
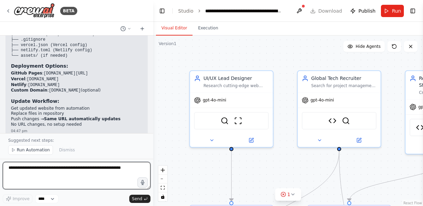
scroll to position [10927, 0]
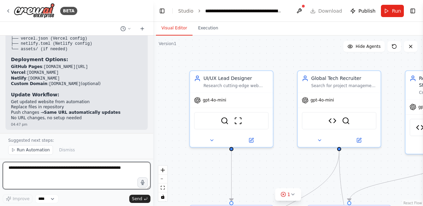
paste textarea "**********"
type textarea "**********"
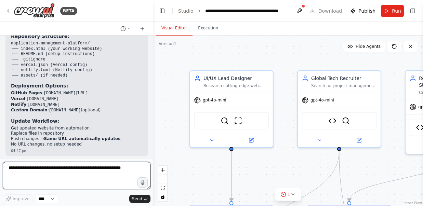
scroll to position [10897, 0]
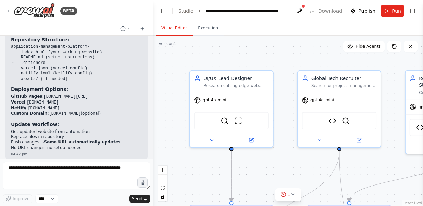
click at [396, 4] on header "**********" at bounding box center [288, 11] width 270 height 22
click at [395, 8] on span "Run" at bounding box center [396, 11] width 9 height 7
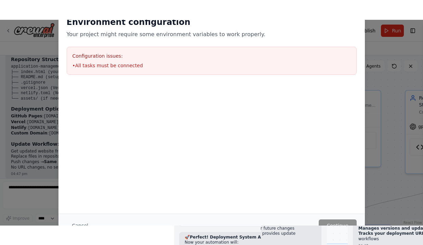
scroll to position [0, 0]
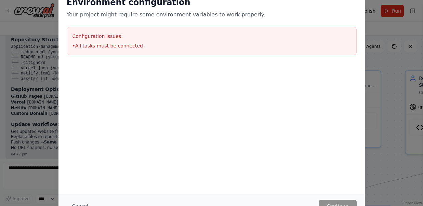
click at [38, 164] on div "Environment configuration Your project might require some environment variables…" at bounding box center [211, 103] width 423 height 206
click at [38, 174] on div "Environment configuration Your project might require some environment variables…" at bounding box center [211, 103] width 423 height 206
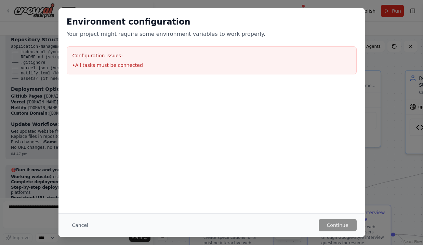
click at [350, 218] on div "Cancel Continue" at bounding box center [211, 226] width 306 height 24
click at [387, 127] on div "Environment configuration Your project might require some environment variables…" at bounding box center [211, 122] width 423 height 245
click at [85, 228] on button "Cancel" at bounding box center [80, 226] width 27 height 12
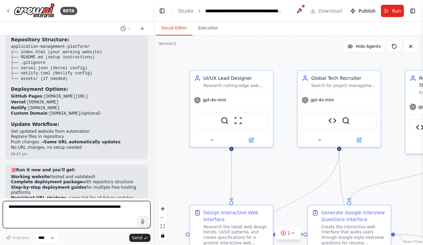
click at [75, 217] on textarea at bounding box center [77, 214] width 148 height 27
type textarea "**********"
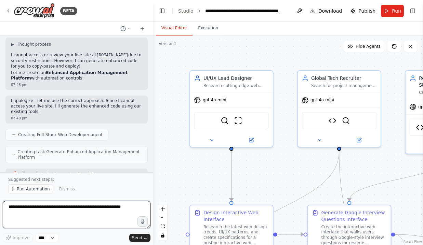
scroll to position [11433, 0]
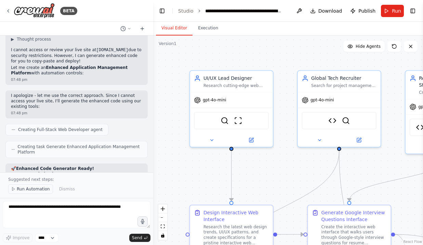
click at [40, 187] on span "Run Automation" at bounding box center [33, 189] width 33 height 5
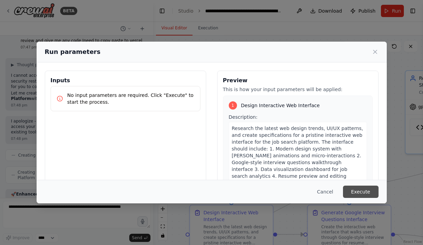
click at [354, 193] on button "Execute" at bounding box center [361, 192] width 36 height 12
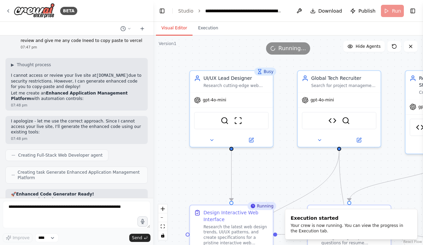
scroll to position [0, 0]
click at [201, 28] on button "Execution" at bounding box center [207, 28] width 31 height 14
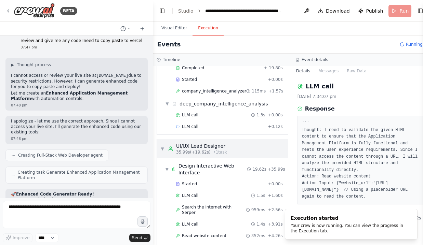
scroll to position [267, 0]
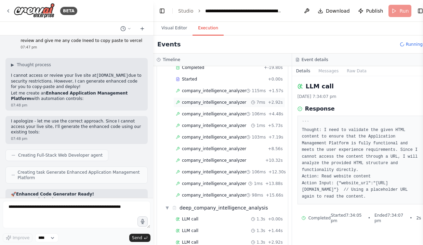
click at [207, 101] on span "company_intelligence_analyzer" at bounding box center [214, 102] width 64 height 5
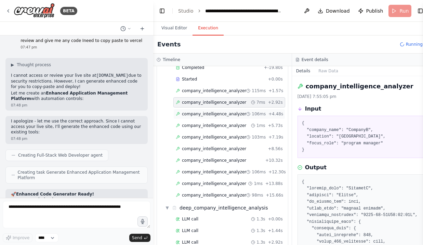
click at [210, 114] on span "company_intelligence_analyzer" at bounding box center [214, 113] width 64 height 5
click at [213, 123] on div "company_intelligence_analyzer 1ms + 5.73s" at bounding box center [229, 126] width 112 height 10
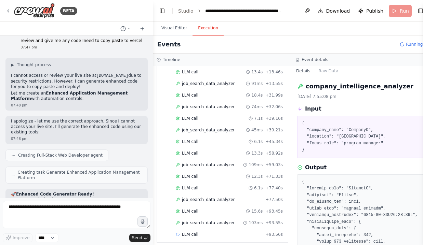
scroll to position [888, 0]
click at [235, 128] on div "job_search_data_analyzer 45ms + 39.21s" at bounding box center [229, 130] width 107 height 5
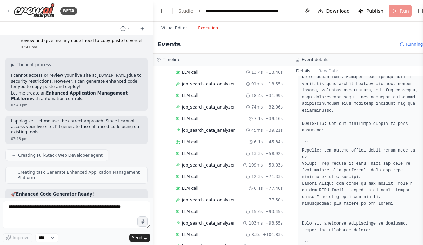
scroll to position [355, 0]
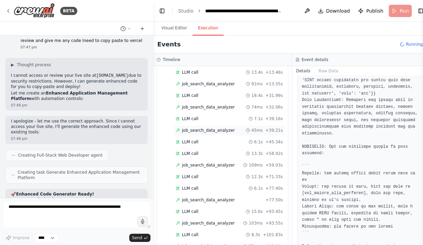
click at [228, 128] on span "job_search_data_analyzer" at bounding box center [208, 130] width 53 height 5
click at [204, 198] on span "job_search_data_analyzer" at bounding box center [208, 200] width 53 height 5
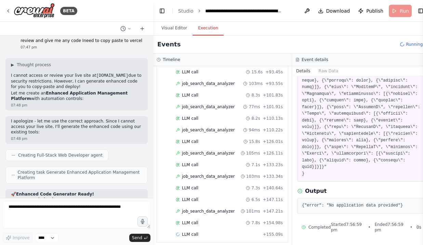
scroll to position [1027, 0]
click at [209, 221] on div "LLM call 7.8s + 154.98s" at bounding box center [229, 223] width 107 height 5
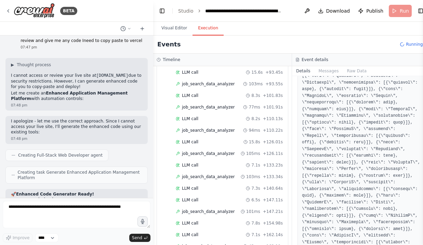
scroll to position [127, 0]
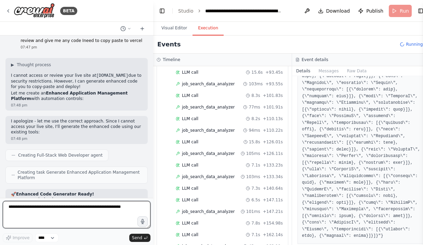
click at [124, 220] on textarea at bounding box center [77, 214] width 148 height 27
click at [39, 208] on textarea "**********" at bounding box center [77, 214] width 148 height 27
type textarea "**********"
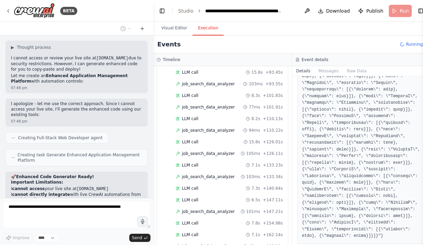
scroll to position [11447, 0]
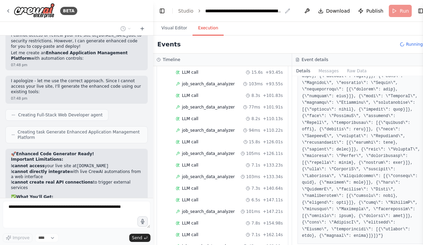
click at [229, 11] on div "**********" at bounding box center [243, 11] width 77 height 7
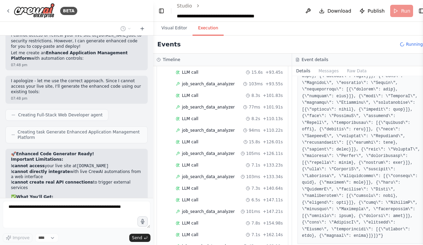
click at [251, 16] on div "**********" at bounding box center [233, 16] width 113 height 7
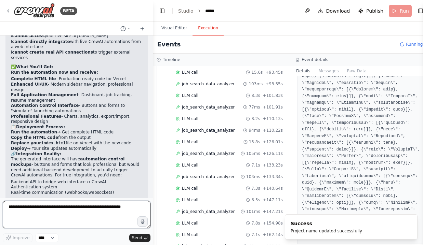
scroll to position [0, 0]
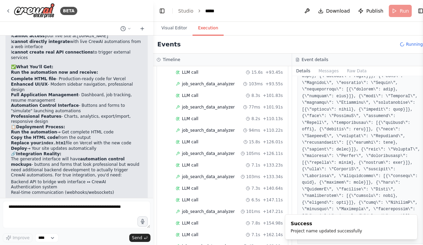
click at [386, 13] on header "Toggle Left Sidebar Studio ***** Download Publish Run Toggle Right Sidebar" at bounding box center [292, 11] width 278 height 22
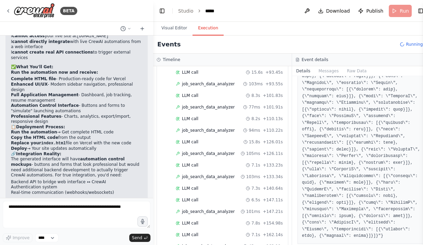
click at [299, 42] on div "Events Running..." at bounding box center [292, 45] width 278 height 18
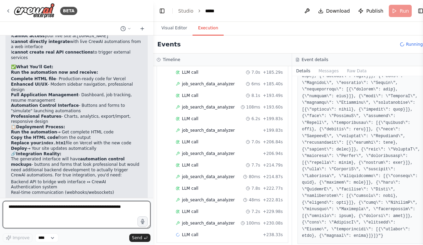
click at [77, 217] on textarea at bounding box center [77, 214] width 148 height 27
type textarea "**********"
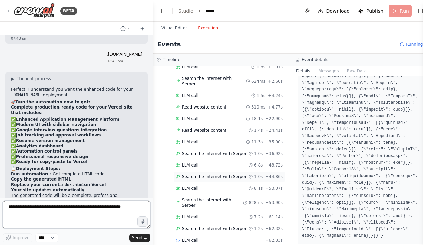
scroll to position [0, 0]
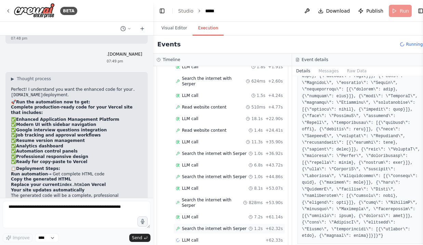
click at [202, 226] on span "Search the internet with Serper" at bounding box center [214, 228] width 65 height 5
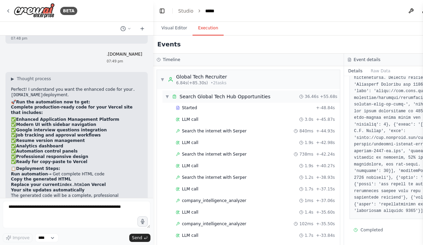
click at [168, 96] on span "▼" at bounding box center [167, 96] width 4 height 5
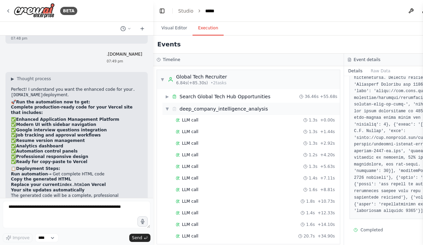
click at [167, 107] on span "▼" at bounding box center [167, 108] width 4 height 5
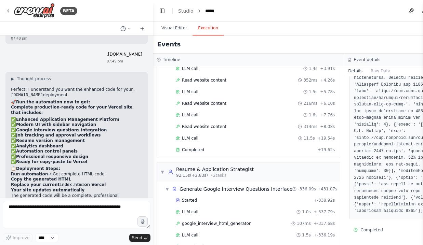
scroll to position [125, 0]
click at [212, 151] on div "Completed" at bounding box center [245, 150] width 139 height 5
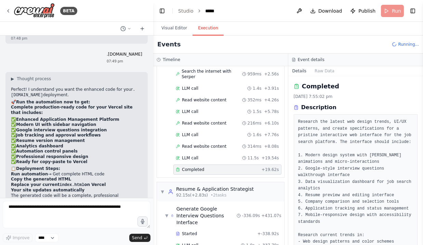
scroll to position [0, 0]
click at [323, 74] on button "Raw Data" at bounding box center [324, 71] width 28 height 10
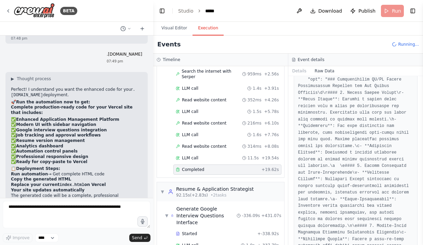
scroll to position [311, 0]
click at [301, 71] on button "Details" at bounding box center [299, 71] width 23 height 10
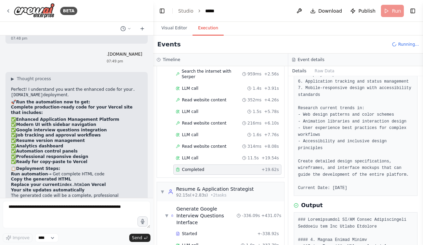
scroll to position [205, 0]
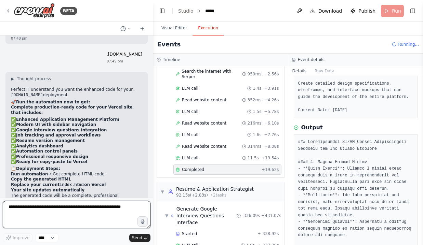
click at [81, 210] on textarea at bounding box center [77, 214] width 148 height 27
type textarea "**********"
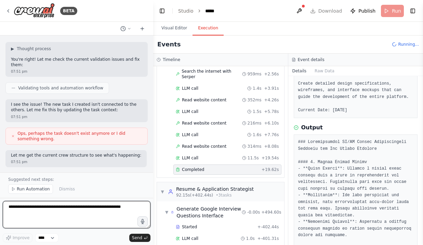
scroll to position [11970, 0]
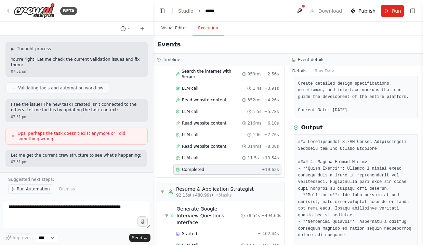
click at [29, 190] on span "Run Automation" at bounding box center [33, 189] width 33 height 5
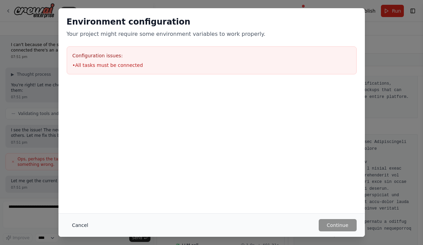
click at [81, 223] on button "Cancel" at bounding box center [80, 226] width 27 height 12
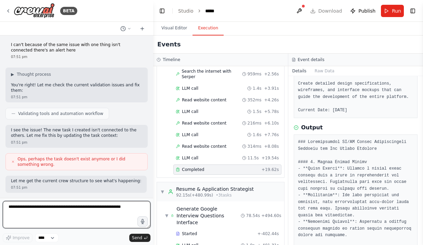
click at [80, 214] on textarea at bounding box center [77, 214] width 148 height 27
type textarea "**********"
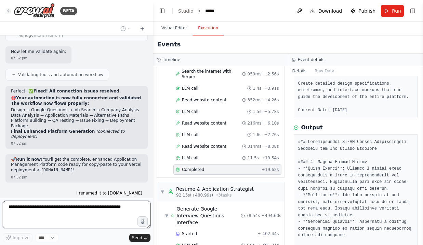
scroll to position [12200, 0]
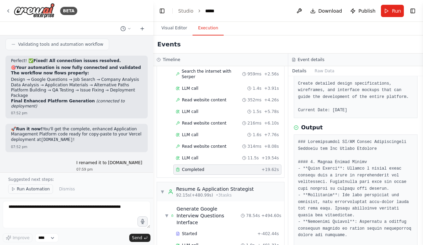
click at [40, 188] on span "Run Automation" at bounding box center [33, 189] width 33 height 5
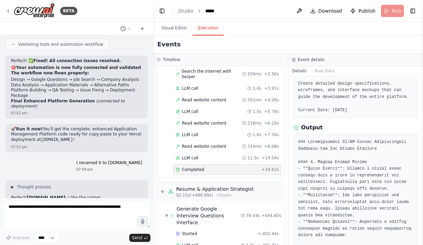
scroll to position [12175, 0]
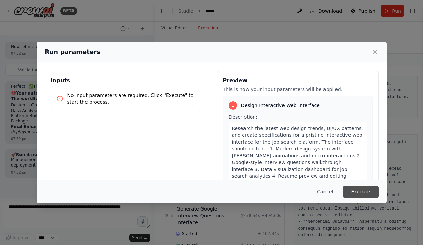
click at [353, 190] on button "Execute" at bounding box center [361, 192] width 36 height 12
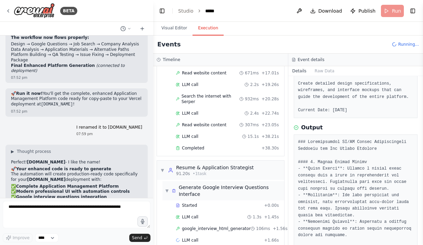
scroll to position [433, 0]
click at [201, 226] on span "google_interview_html_generator" at bounding box center [216, 228] width 69 height 5
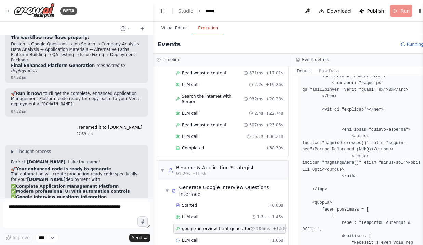
scroll to position [1917, 0]
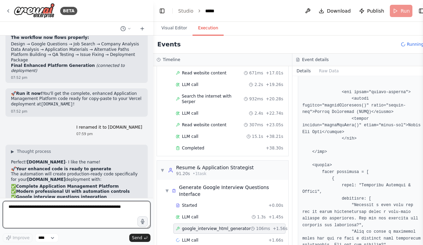
click at [79, 216] on textarea at bounding box center [77, 214] width 148 height 27
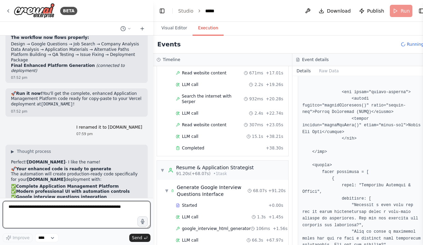
click at [79, 216] on textarea at bounding box center [77, 214] width 148 height 27
drag, startPoint x: 83, startPoint y: 214, endPoint x: 134, endPoint y: 99, distance: 125.4
click at [122, 130] on div "BETA I want a team to search for jobs that have been posted in the last 4 days …" at bounding box center [76, 122] width 153 height 245
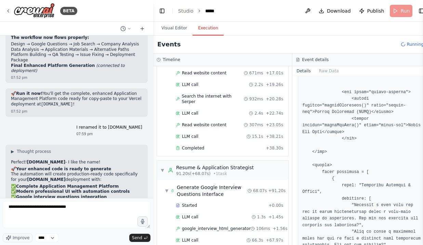
click at [125, 49] on div "I want a team to search for jobs that have been posted in the last 4 days with …" at bounding box center [76, 117] width 153 height 163
click at [125, 46] on div "I want a team to search for jobs that have been posted in the last 4 days with …" at bounding box center [76, 117] width 153 height 163
click at [129, 29] on icon at bounding box center [129, 29] width 4 height 4
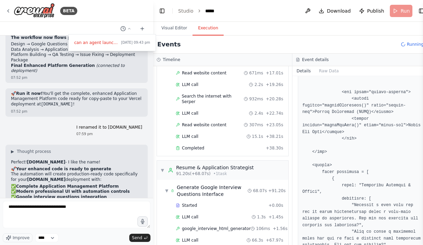
click at [124, 97] on div at bounding box center [76, 122] width 153 height 245
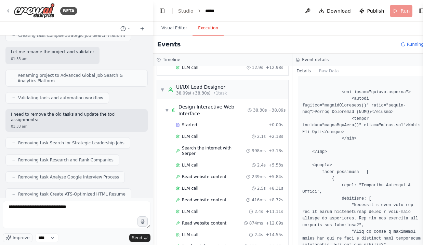
scroll to position [2611, 0]
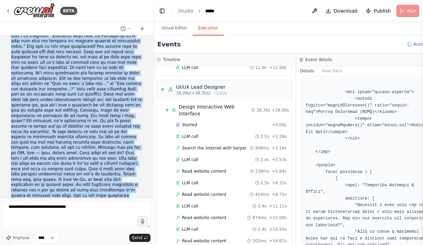
scroll to position [2964, 0]
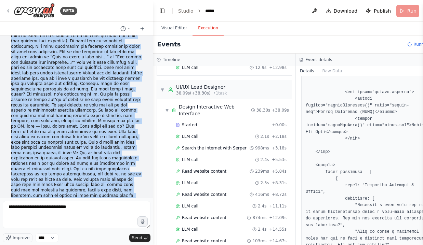
drag, startPoint x: 11, startPoint y: 92, endPoint x: 126, endPoint y: 166, distance: 136.4
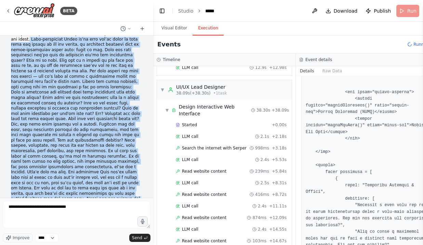
scroll to position [3229, 0]
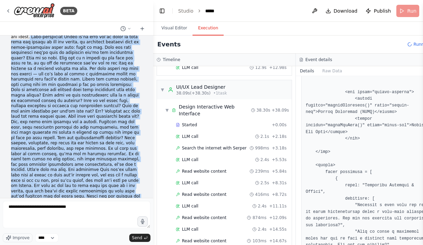
drag, startPoint x: 94, startPoint y: 110, endPoint x: 28, endPoint y: 141, distance: 73.3
click at [28, 141] on p at bounding box center [76, 45] width 131 height 832
copy p "Self-reflection While we’re sure you’re ready to dive into the depths of the jo…"
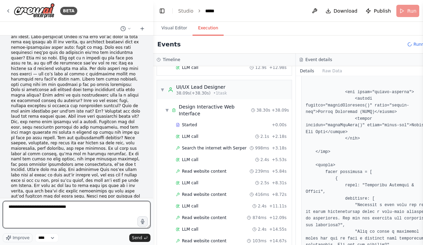
click at [79, 208] on textarea "**********" at bounding box center [77, 214] width 148 height 27
paste textarea "**********"
type textarea "**********"
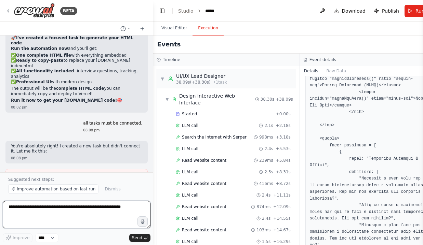
scroll to position [0, 0]
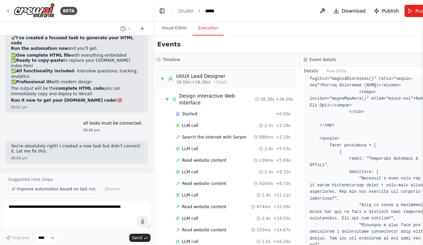
click at [74, 190] on span "Improve automation based on last run" at bounding box center [56, 189] width 79 height 5
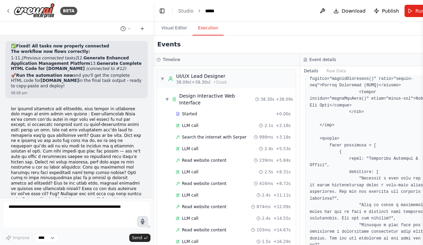
click at [142, 222] on icon "button" at bounding box center [142, 222] width 3 height 5
click at [144, 222] on circle "button" at bounding box center [142, 222] width 5 height 5
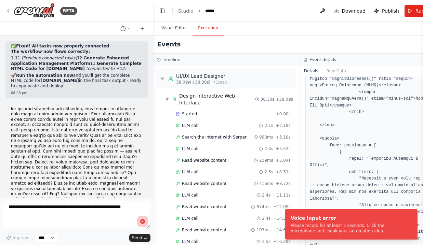
click at [142, 223] on circle "button" at bounding box center [142, 222] width 5 height 5
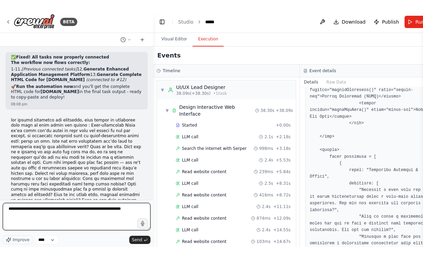
scroll to position [13104, 0]
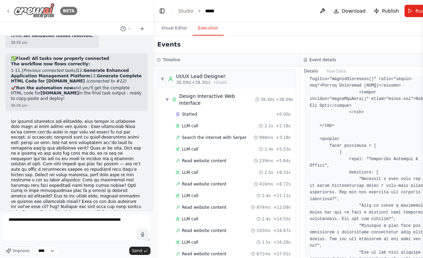
click at [37, 13] on img at bounding box center [34, 10] width 41 height 15
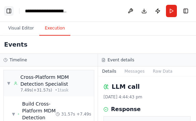
scroll to position [4346, 0]
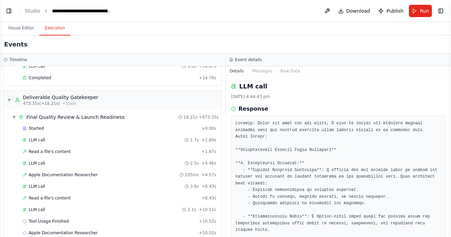
select select "****"
click at [9, 9] on button "Toggle Left Sidebar" at bounding box center [9, 11] width 10 height 10
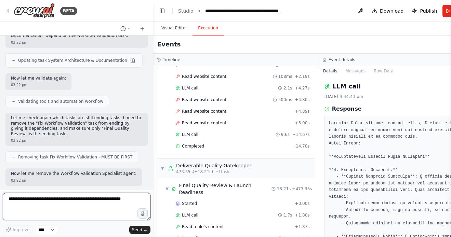
click at [28, 120] on textarea at bounding box center [77, 206] width 148 height 27
paste textarea "**********"
click at [36, 120] on textarea "**********" at bounding box center [77, 206] width 148 height 27
type textarea "**********"
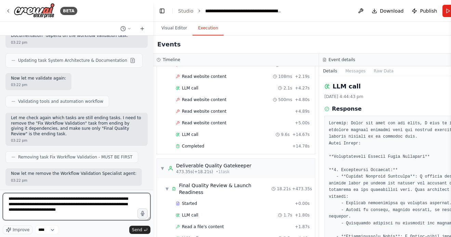
click at [73, 120] on textarea "**********" at bounding box center [77, 206] width 148 height 27
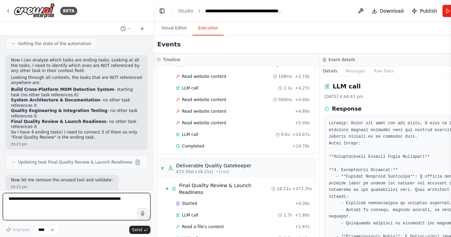
scroll to position [15968, 0]
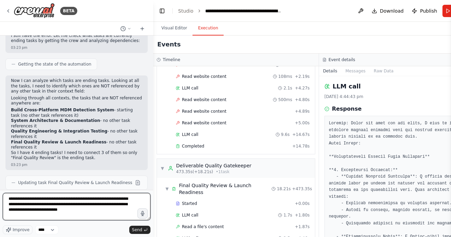
paste textarea "**********"
type textarea "**********"
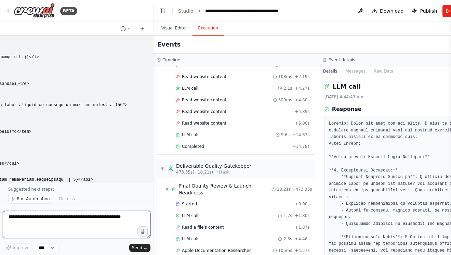
scroll to position [17553, 0]
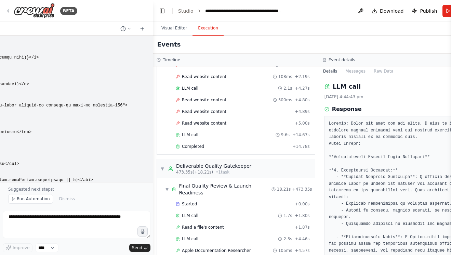
click at [63, 120] on div "Suggested next steps: Run Automation Dismiss" at bounding box center [76, 195] width 153 height 26
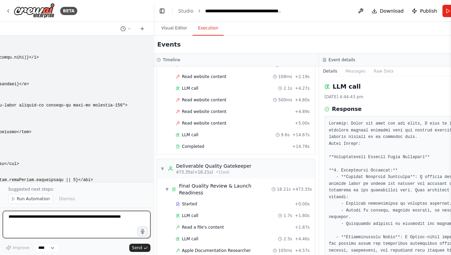
click at [59, 120] on textarea at bounding box center [77, 224] width 148 height 27
click at [65, 120] on textarea "**********" at bounding box center [77, 224] width 148 height 27
click at [82, 120] on textarea "**********" at bounding box center [77, 224] width 148 height 27
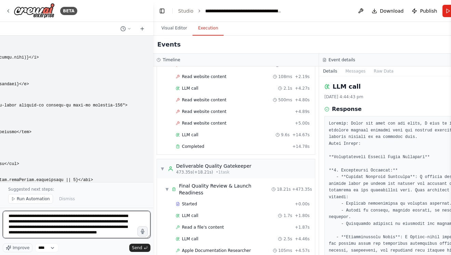
scroll to position [3, 0]
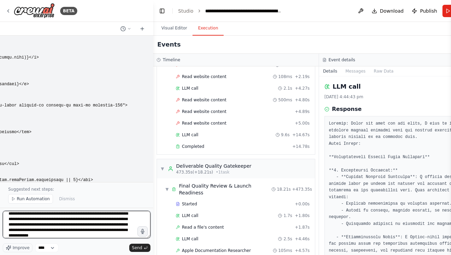
type textarea "**********"
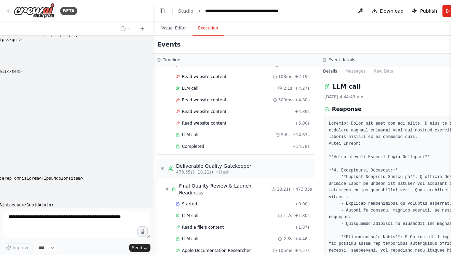
scroll to position [17715, 0]
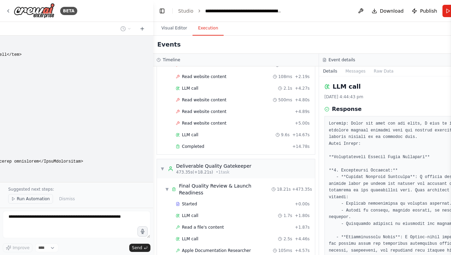
click at [43, 120] on span "Run Automation" at bounding box center [33, 198] width 33 height 5
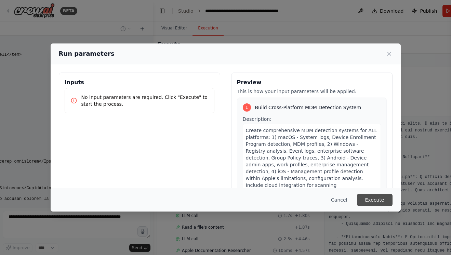
click at [196, 120] on button "Execute" at bounding box center [375, 200] width 36 height 12
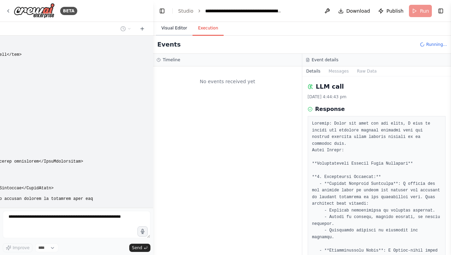
click at [184, 28] on button "Visual Editor" at bounding box center [174, 28] width 37 height 14
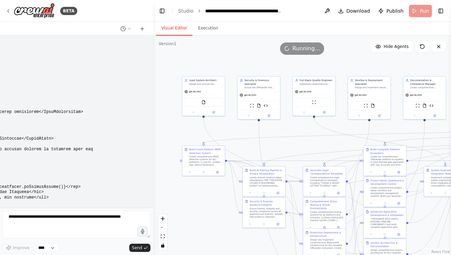
drag, startPoint x: 257, startPoint y: 136, endPoint x: 237, endPoint y: 131, distance: 20.7
click at [196, 120] on div ".deletable-edge-delete-btn { width: 20px; height: 20px; border: 0px solid #ffff…" at bounding box center [302, 145] width 298 height 219
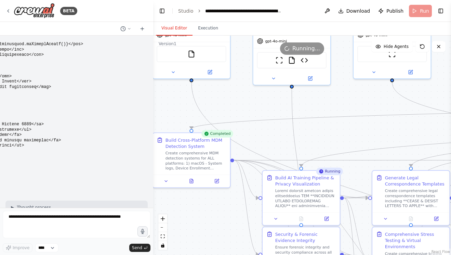
drag, startPoint x: 248, startPoint y: 147, endPoint x: 272, endPoint y: 135, distance: 27.2
click at [196, 120] on div ".deletable-edge-delete-btn { width: 20px; height: 20px; border: 0px solid #ffff…" at bounding box center [302, 145] width 298 height 219
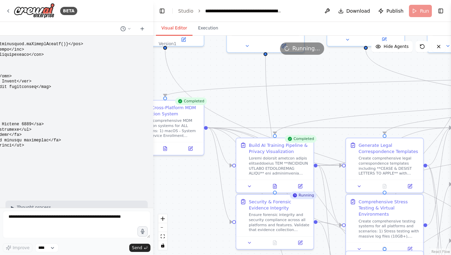
drag, startPoint x: 308, startPoint y: 143, endPoint x: 279, endPoint y: 105, distance: 48.0
click at [196, 105] on div ".deletable-edge-delete-btn { width: 20px; height: 20px; border: 0px solid #ffff…" at bounding box center [302, 145] width 298 height 219
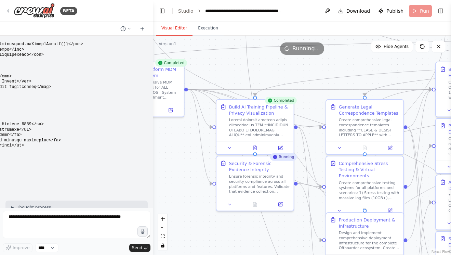
drag, startPoint x: 311, startPoint y: 101, endPoint x: 295, endPoint y: 68, distance: 36.7
click at [196, 68] on div ".deletable-edge-delete-btn { width: 20px; height: 20px; border: 0px solid #ffff…" at bounding box center [302, 145] width 298 height 219
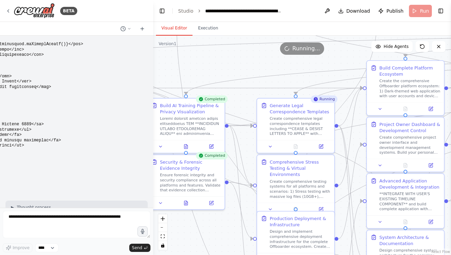
drag, startPoint x: 360, startPoint y: 67, endPoint x: 288, endPoint y: 66, distance: 72.8
click at [196, 66] on div ".deletable-edge-delete-btn { width: 20px; height: 20px; border: 0px solid #ffff…" at bounding box center [302, 145] width 298 height 219
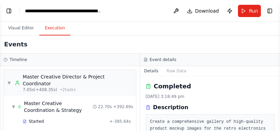
scroll to position [1880, 0]
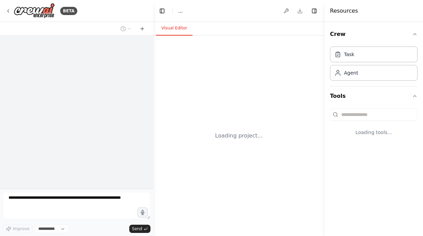
select select "****"
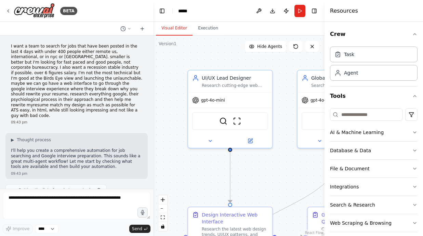
scroll to position [13115, 0]
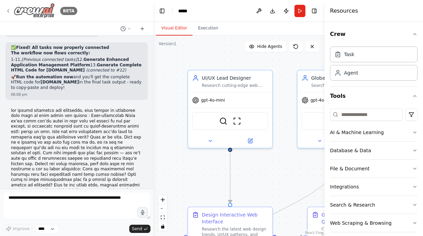
click at [8, 11] on icon at bounding box center [8, 11] width 1 height 3
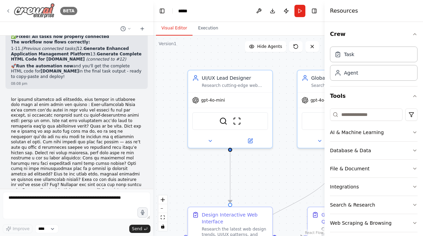
click at [42, 8] on img at bounding box center [34, 10] width 41 height 15
click at [8, 10] on icon at bounding box center [8, 11] width 1 height 3
click at [72, 13] on div "BETA" at bounding box center [68, 11] width 17 height 8
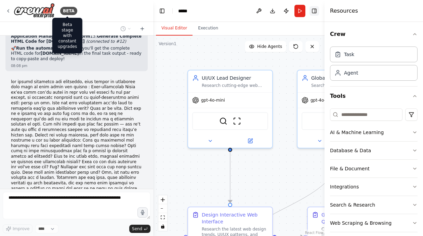
click at [317, 11] on button "Toggle Right Sidebar" at bounding box center [314, 11] width 10 height 10
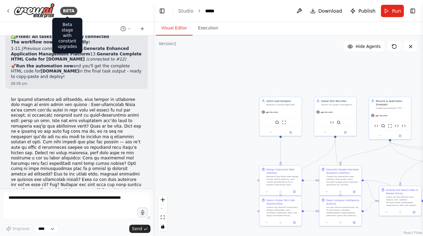
click at [217, 10] on header "Toggle Left Sidebar Studio ***** Download Publish Run Toggle Right Sidebar" at bounding box center [288, 11] width 270 height 22
click at [209, 11] on div "*****" at bounding box center [211, 11] width 13 height 7
click at [161, 9] on button "Toggle Left Sidebar" at bounding box center [162, 11] width 10 height 10
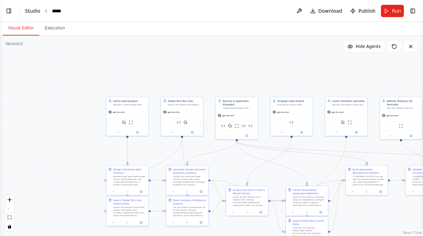
click at [34, 8] on link "Studio" at bounding box center [32, 10] width 15 height 5
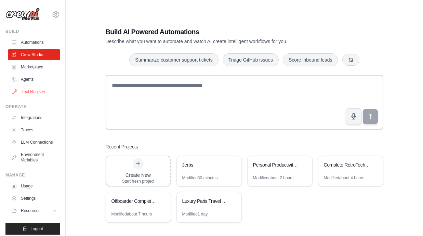
click at [34, 93] on link "Tool Registry" at bounding box center [35, 91] width 52 height 11
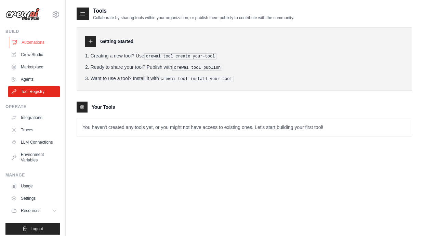
click at [45, 41] on link "Automations" at bounding box center [35, 42] width 52 height 11
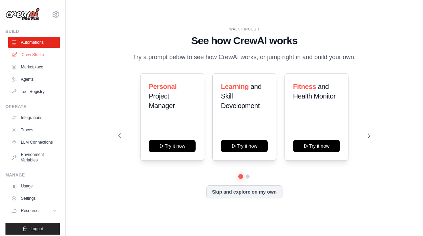
click at [43, 55] on link "Crew Studio" at bounding box center [35, 54] width 52 height 11
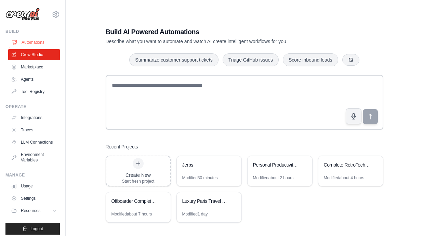
click at [46, 43] on link "Automations" at bounding box center [35, 42] width 52 height 11
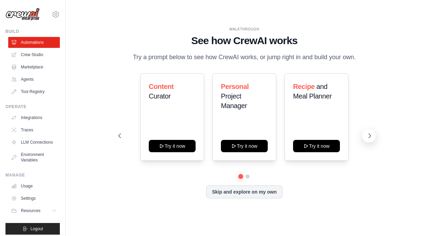
click at [369, 134] on icon at bounding box center [370, 136] width 2 height 4
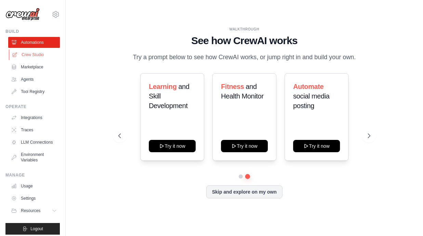
click at [31, 56] on link "Crew Studio" at bounding box center [35, 54] width 52 height 11
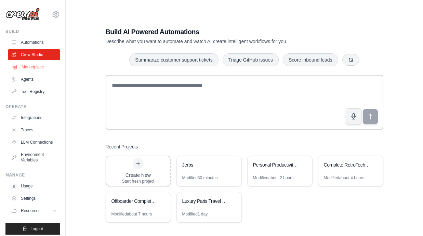
click at [31, 69] on link "Marketplace" at bounding box center [35, 67] width 52 height 11
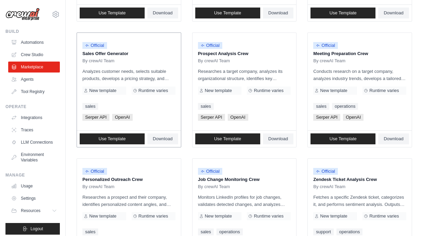
scroll to position [196, 0]
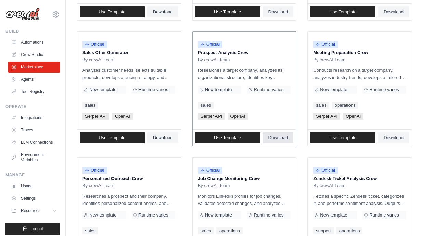
click at [275, 133] on link "Download" at bounding box center [278, 137] width 31 height 11
click at [235, 133] on link "Use Template" at bounding box center [227, 137] width 65 height 11
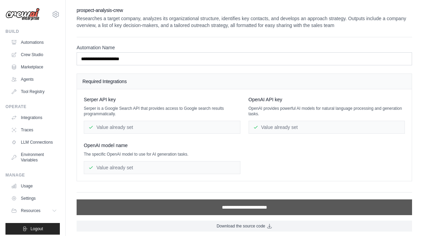
click at [165, 206] on input "**********" at bounding box center [244, 207] width 335 height 16
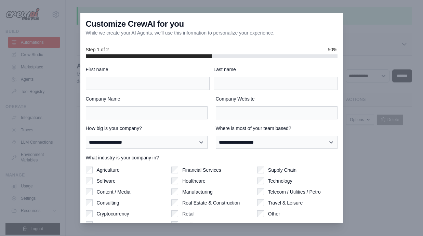
click at [73, 129] on div at bounding box center [211, 118] width 423 height 236
click at [54, 120] on div at bounding box center [211, 118] width 423 height 236
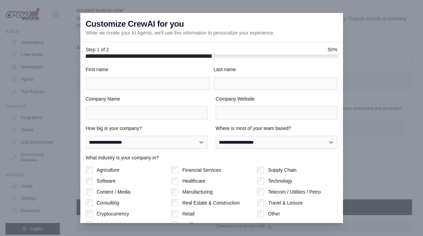
click at [64, 10] on div at bounding box center [211, 118] width 423 height 236
click at [63, 9] on div at bounding box center [211, 118] width 423 height 236
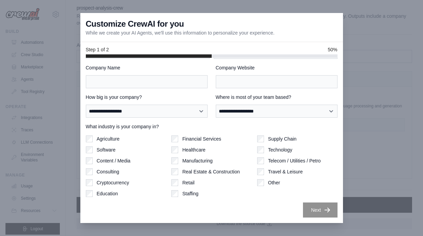
scroll to position [2, 0]
click at [51, 222] on div at bounding box center [211, 118] width 423 height 236
click at [44, 191] on div at bounding box center [211, 118] width 423 height 236
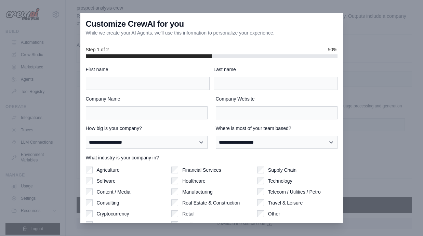
scroll to position [2, 0]
click at [394, 29] on div at bounding box center [211, 118] width 423 height 236
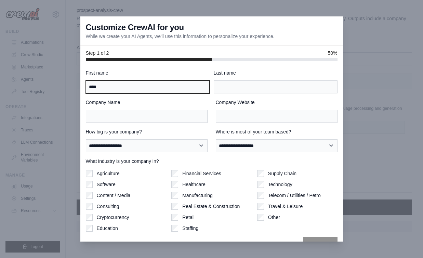
type input "****"
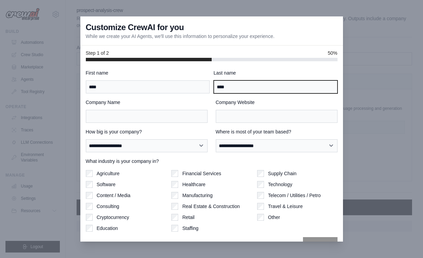
type input "****"
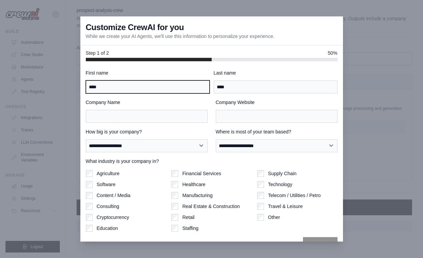
click at [126, 88] on input "****" at bounding box center [148, 86] width 124 height 13
type input "*****"
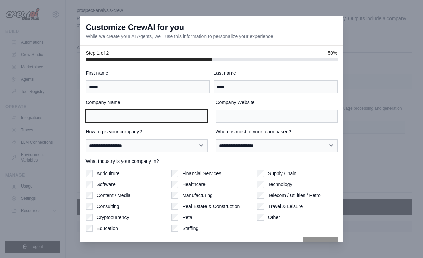
click at [179, 117] on input "Company Name" at bounding box center [147, 116] width 122 height 13
type input "****"
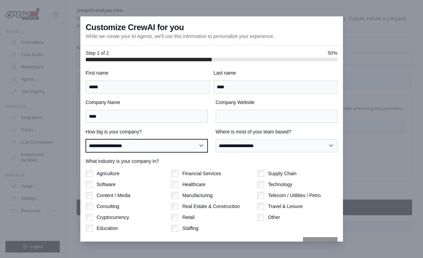
select select "**********"
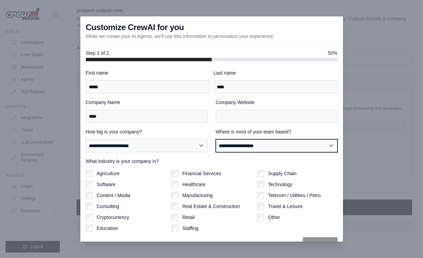
select select "**********"
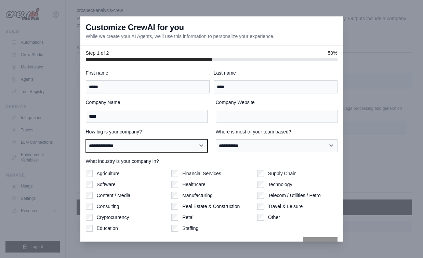
select select "**********"
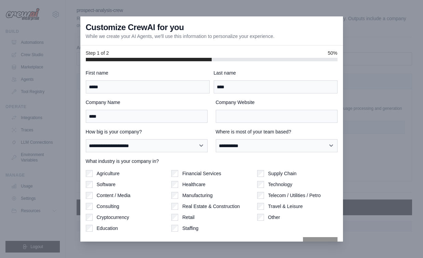
click at [262, 188] on div "Supply Chain Technology Telecom / Utilities / Petro Travel & Leisure Other" at bounding box center [297, 201] width 80 height 62
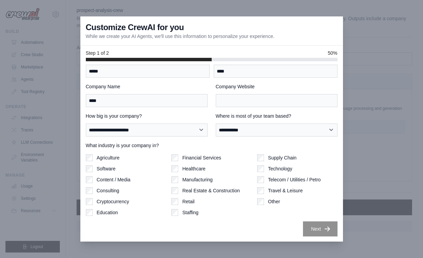
scroll to position [16, 0]
type input "********"
click at [309, 231] on button "Next" at bounding box center [320, 228] width 35 height 15
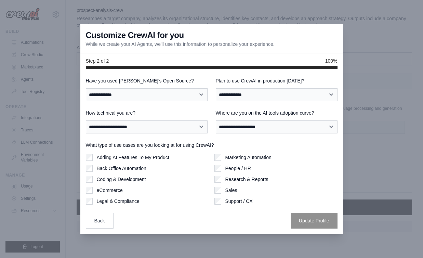
scroll to position [0, 0]
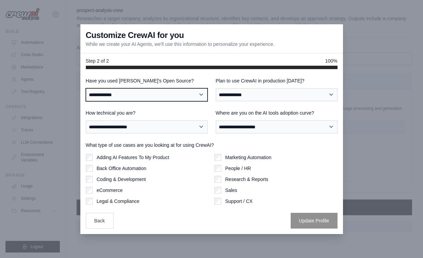
select select "**"
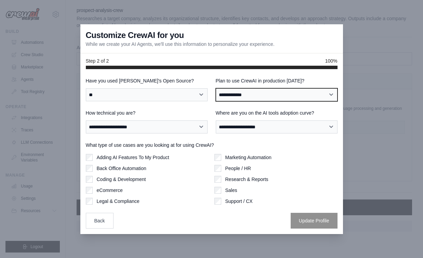
select select "*****"
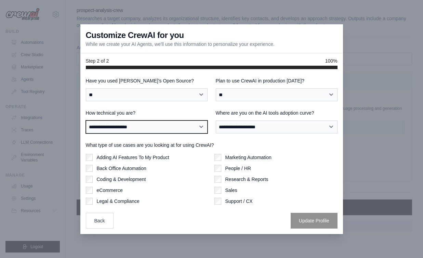
select select "**********"
click at [255, 133] on div "**********" at bounding box center [212, 152] width 252 height 151
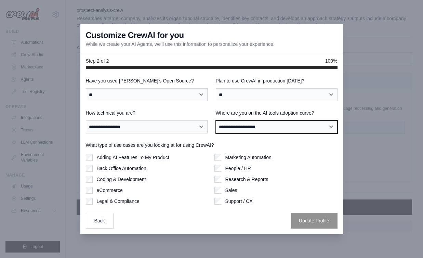
select select "**********"
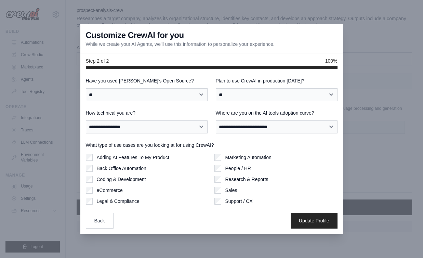
click at [221, 203] on div "Support / CX" at bounding box center [275, 201] width 123 height 7
click at [314, 223] on button "Update Profile" at bounding box center [314, 220] width 47 height 16
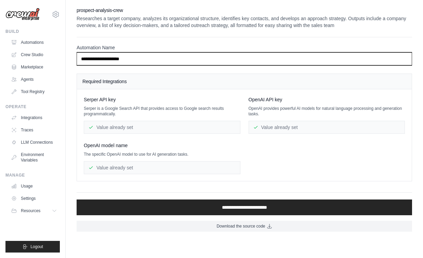
click at [136, 64] on input "**********" at bounding box center [244, 58] width 335 height 13
click at [92, 61] on input "**********" at bounding box center [244, 58] width 335 height 13
click at [140, 61] on input "**********" at bounding box center [244, 58] width 335 height 13
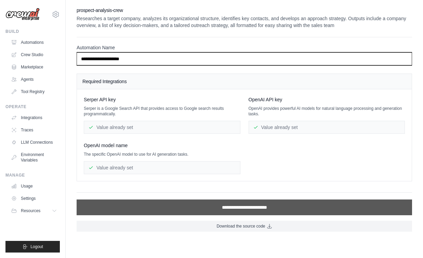
type input "**********"
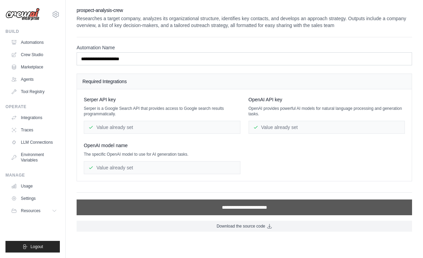
click at [182, 211] on input "**********" at bounding box center [244, 207] width 335 height 16
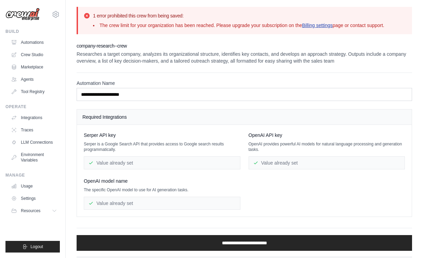
click at [320, 24] on link "Billing settings" at bounding box center [317, 25] width 31 height 5
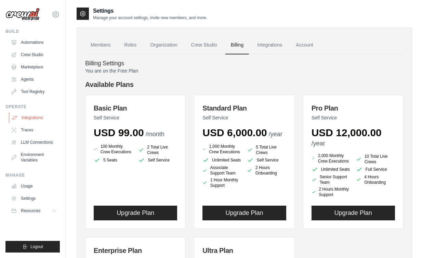
click at [29, 117] on link "Integrations" at bounding box center [35, 117] width 52 height 11
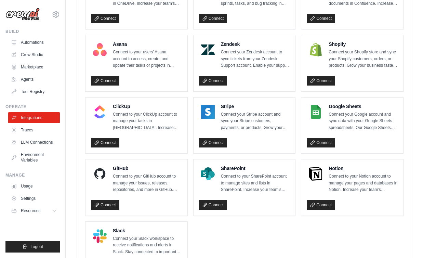
scroll to position [424, 0]
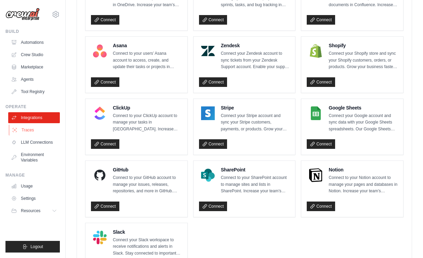
click at [41, 129] on link "Traces" at bounding box center [35, 129] width 52 height 11
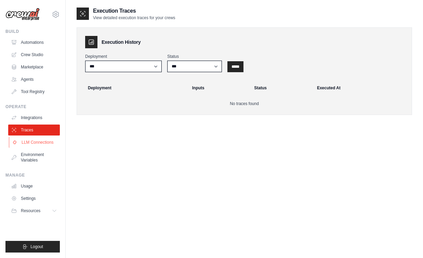
click at [38, 146] on link "LLM Connections" at bounding box center [35, 142] width 52 height 11
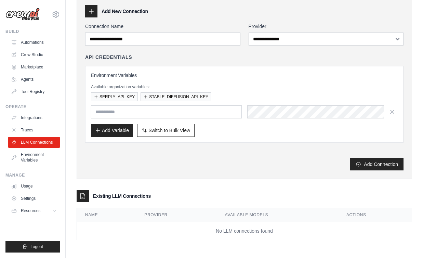
scroll to position [31, 0]
click at [38, 152] on link "Environment Variables" at bounding box center [35, 157] width 52 height 16
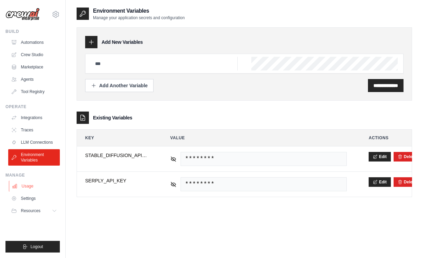
click at [32, 187] on link "Usage" at bounding box center [35, 186] width 52 height 11
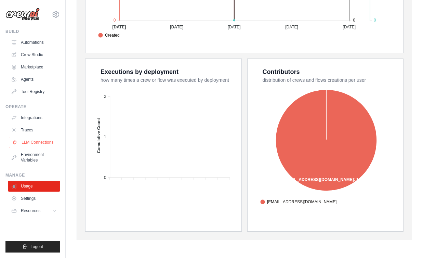
scroll to position [238, 0]
click at [31, 198] on link "Settings" at bounding box center [35, 198] width 52 height 11
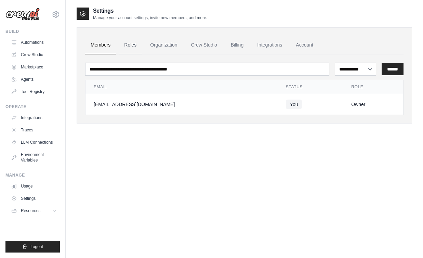
click at [130, 49] on link "Roles" at bounding box center [130, 45] width 23 height 18
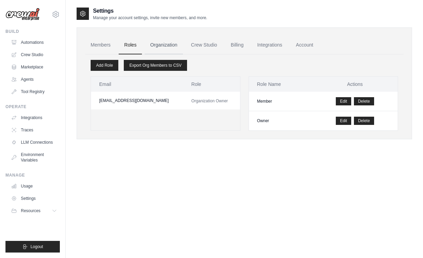
click at [170, 46] on link "Organization" at bounding box center [164, 45] width 38 height 18
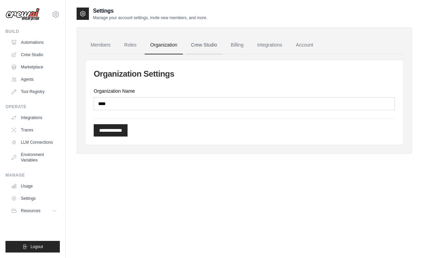
click at [203, 49] on link "Crew Studio" at bounding box center [204, 45] width 37 height 18
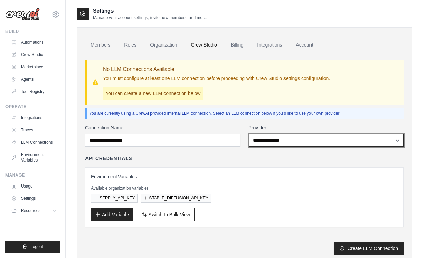
select select "*********"
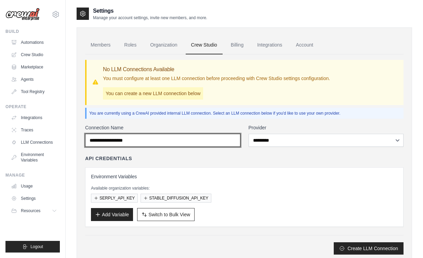
click at [230, 140] on input "Connection Name" at bounding box center [162, 140] width 155 height 13
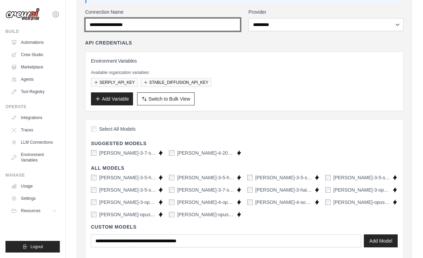
scroll to position [170, 0]
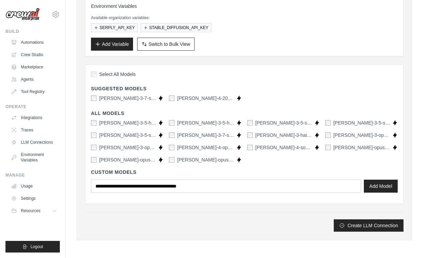
click at [177, 160] on label "[PERSON_NAME]-opus-4-20250514" at bounding box center [205, 159] width 57 height 7
click at [177, 149] on label "[PERSON_NAME]-4-opus-20250514" at bounding box center [205, 147] width 57 height 7
click at [97, 146] on div "[PERSON_NAME]-3-opus-latest" at bounding box center [124, 147] width 66 height 7
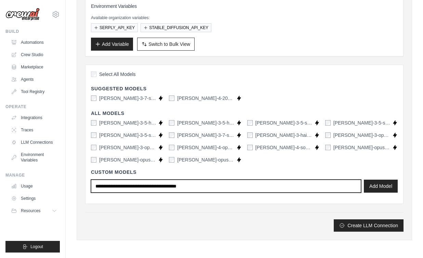
click at [341, 183] on input "text" at bounding box center [226, 185] width 270 height 13
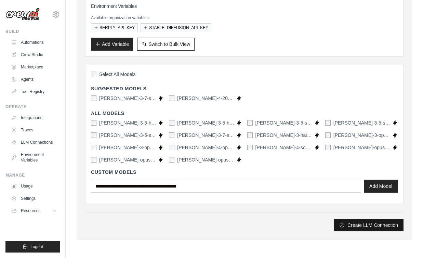
click at [356, 224] on button "Create LLM Connection" at bounding box center [369, 225] width 70 height 12
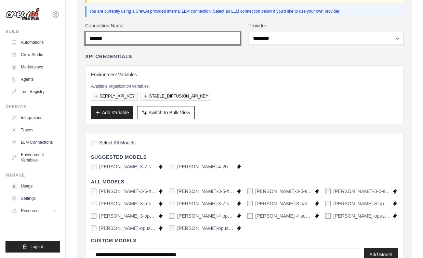
scroll to position [127, 0]
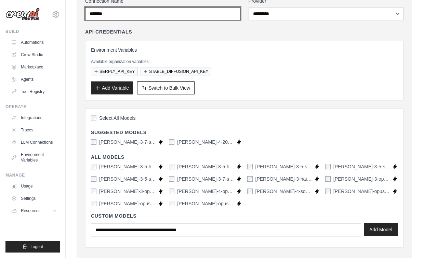
type input "*******"
click at [375, 227] on button "Add Model" at bounding box center [381, 229] width 34 height 13
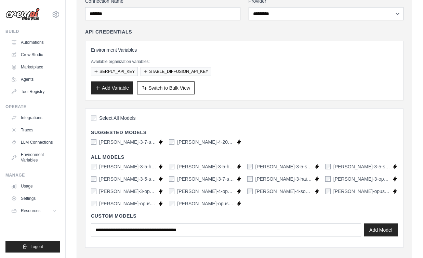
click at [261, 223] on div "Custom Models Add Model" at bounding box center [244, 224] width 307 height 35
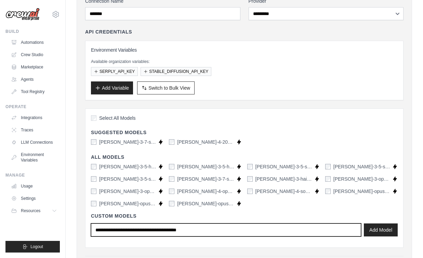
click at [260, 229] on input "text" at bounding box center [226, 229] width 270 height 13
type input "*******"
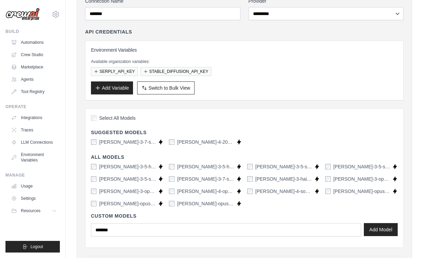
click at [377, 233] on button "Add Model" at bounding box center [381, 229] width 34 height 13
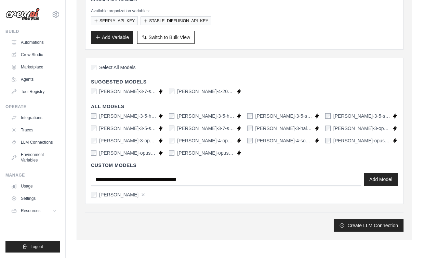
scroll to position [177, 0]
click at [358, 227] on button "Create LLM Connection" at bounding box center [369, 225] width 70 height 12
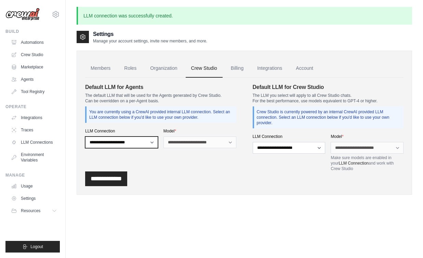
select select "******"
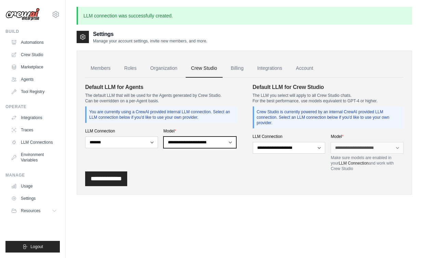
select select "**********"
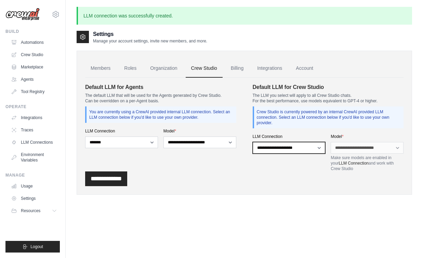
select select "******"
drag, startPoint x: 283, startPoint y: 148, endPoint x: 341, endPoint y: 149, distance: 57.8
click at [341, 149] on select "**********" at bounding box center [367, 148] width 73 height 12
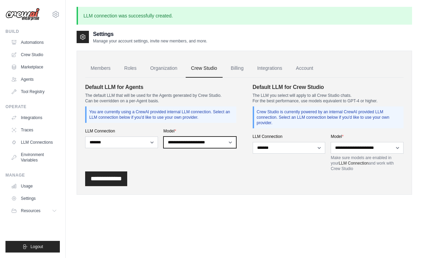
select select "**********"
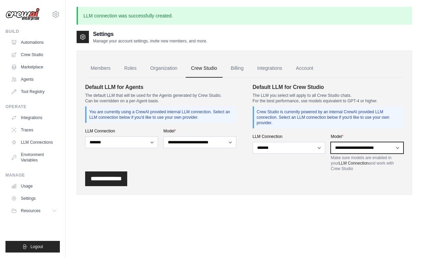
select select "**********"
click at [113, 178] on input "**********" at bounding box center [106, 178] width 42 height 15
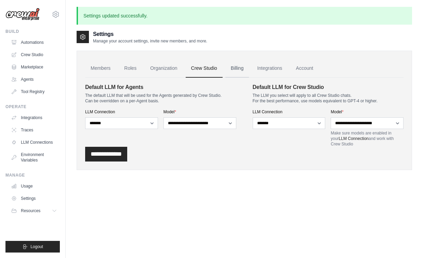
click at [239, 63] on link "Billing" at bounding box center [237, 68] width 24 height 18
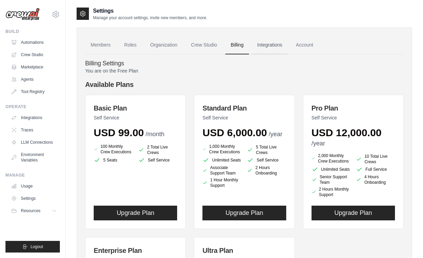
click at [273, 44] on link "Integrations" at bounding box center [270, 45] width 36 height 18
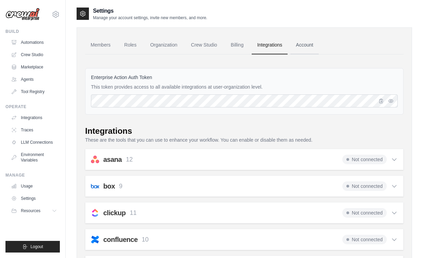
click at [305, 43] on link "Account" at bounding box center [304, 45] width 28 height 18
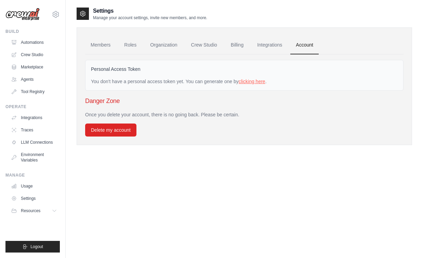
click at [244, 80] on link "clicking here" at bounding box center [252, 81] width 27 height 5
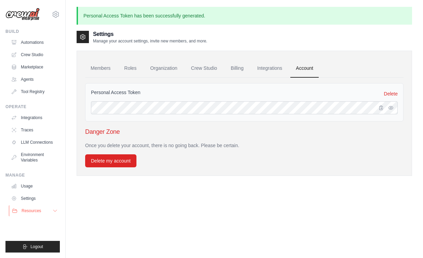
click at [36, 210] on span "Resources" at bounding box center [31, 210] width 19 height 5
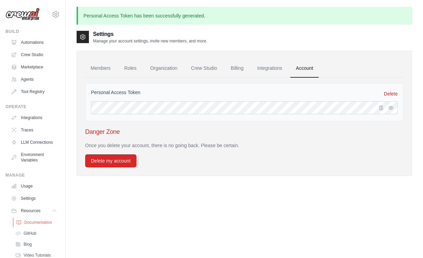
click at [37, 222] on span "Documentation" at bounding box center [38, 222] width 28 height 5
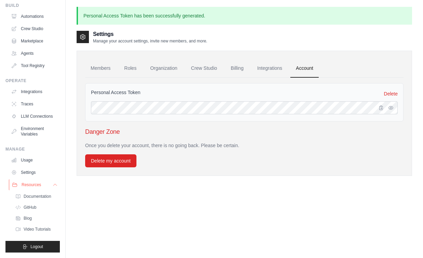
scroll to position [26, 0]
click at [30, 215] on span "Blog" at bounding box center [28, 217] width 8 height 5
click at [42, 231] on span "Video Tutorials" at bounding box center [37, 228] width 27 height 5
click at [36, 210] on span "GitHub" at bounding box center [30, 206] width 13 height 5
click at [41, 134] on link "Environment Variables" at bounding box center [35, 131] width 52 height 16
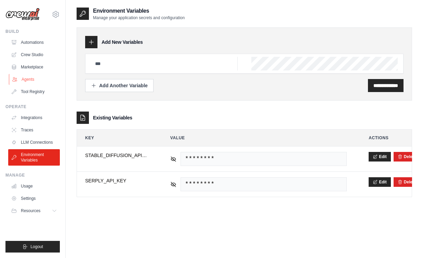
click at [37, 79] on link "Agents" at bounding box center [35, 79] width 52 height 11
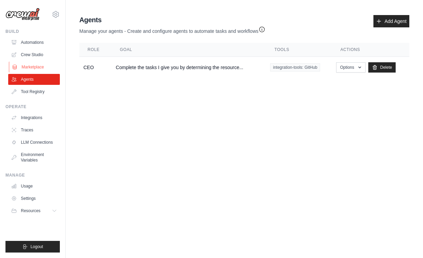
click at [40, 68] on link "Marketplace" at bounding box center [35, 67] width 52 height 11
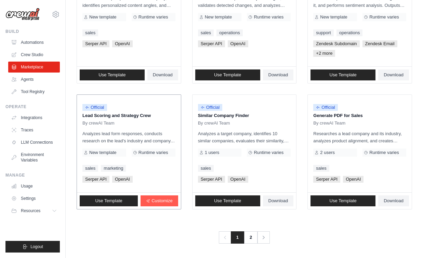
scroll to position [394, 0]
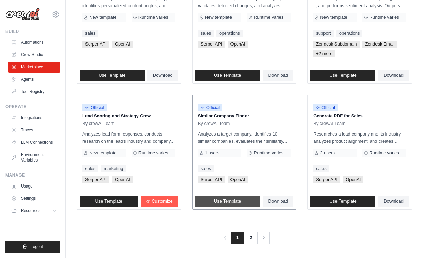
click at [252, 198] on link "Use Template" at bounding box center [227, 201] width 65 height 11
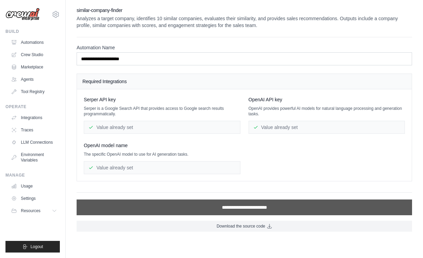
click at [240, 207] on input "**********" at bounding box center [244, 207] width 335 height 16
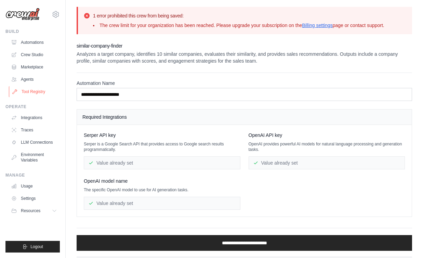
click at [44, 92] on link "Tool Registry" at bounding box center [35, 91] width 52 height 11
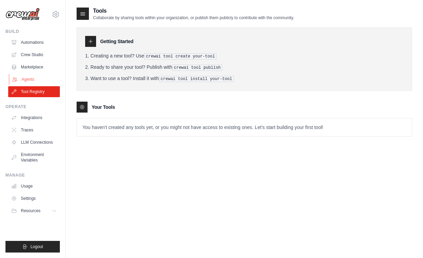
click at [46, 81] on link "Agents" at bounding box center [35, 79] width 52 height 11
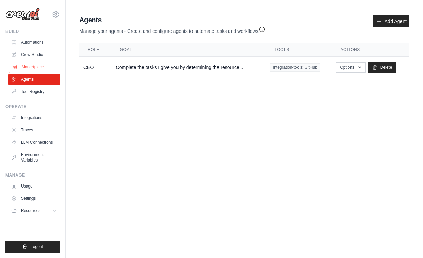
click at [43, 67] on link "Marketplace" at bounding box center [35, 67] width 52 height 11
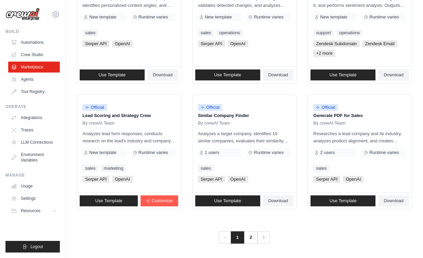
scroll to position [394, 0]
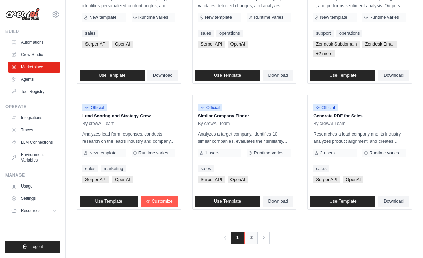
click at [250, 236] on link "2" at bounding box center [251, 237] width 14 height 12
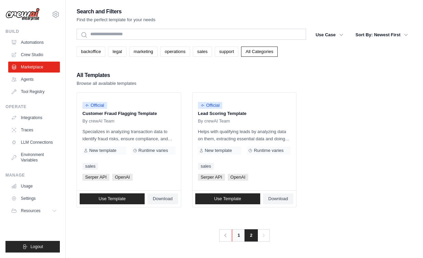
click at [238, 233] on link "1" at bounding box center [239, 235] width 14 height 12
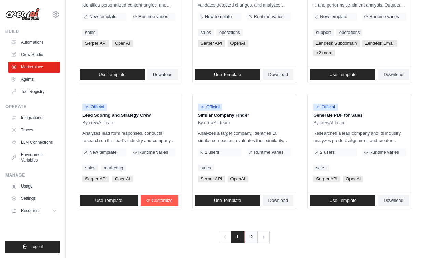
scroll to position [394, 0]
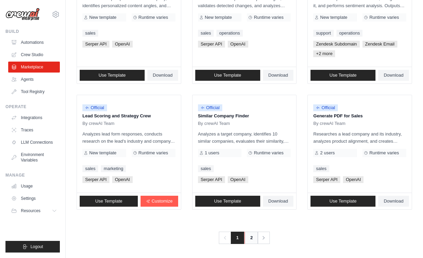
click at [251, 234] on link "2" at bounding box center [251, 237] width 14 height 12
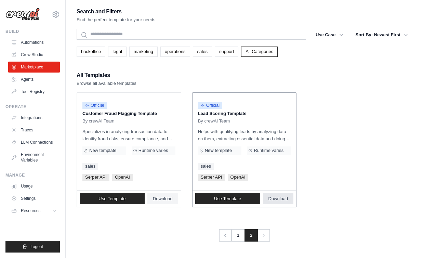
click at [278, 197] on span "Download" at bounding box center [278, 198] width 20 height 5
click at [237, 234] on link "1" at bounding box center [239, 235] width 14 height 12
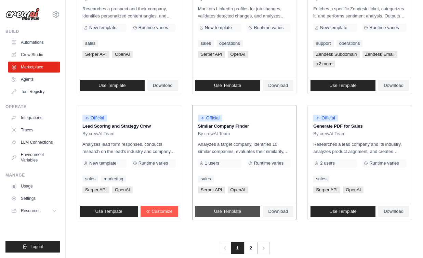
scroll to position [393, 0]
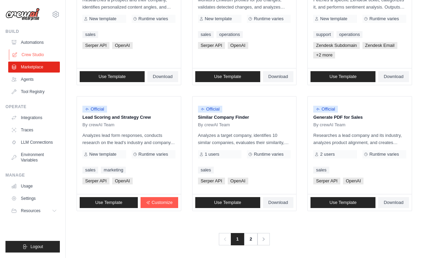
click at [38, 55] on link "Crew Studio" at bounding box center [35, 54] width 52 height 11
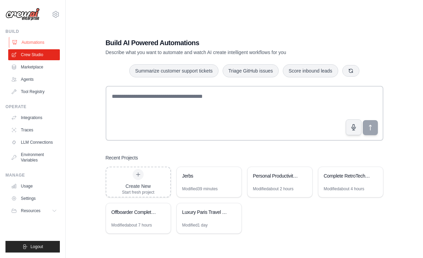
click at [34, 44] on link "Automations" at bounding box center [35, 42] width 52 height 11
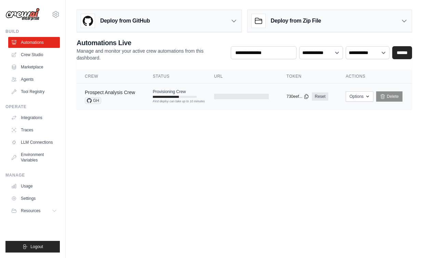
click at [125, 94] on link "Prospect Analysis Crew" at bounding box center [110, 92] width 50 height 5
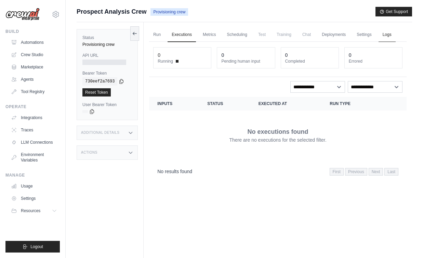
click at [388, 33] on link "Logs" at bounding box center [386, 35] width 17 height 14
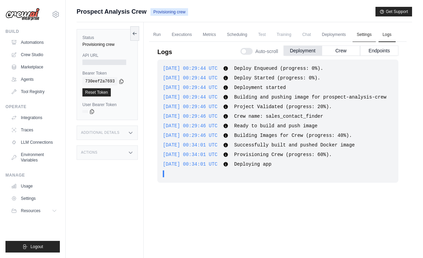
click at [364, 33] on link "Settings" at bounding box center [364, 35] width 23 height 14
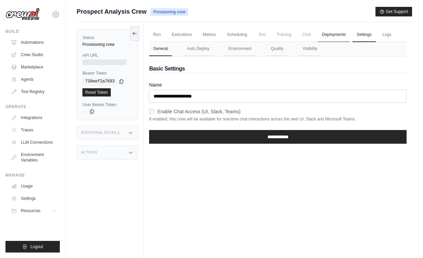
click at [335, 34] on link "Deployments" at bounding box center [334, 35] width 32 height 14
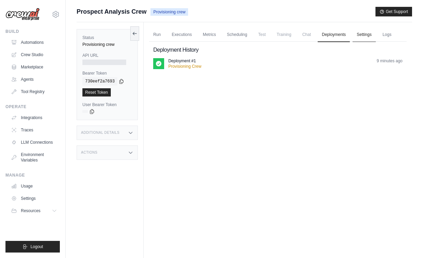
click at [365, 34] on link "Settings" at bounding box center [364, 35] width 23 height 14
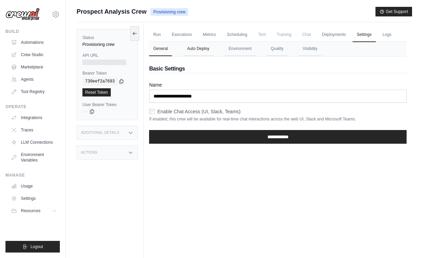
click at [199, 53] on button "Auto Deploy" at bounding box center [198, 49] width 30 height 14
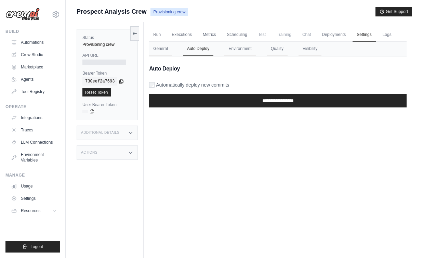
click at [180, 86] on label "Automatically deploy new commits" at bounding box center [192, 84] width 73 height 7
click at [195, 85] on label "Automatically deploy new commits" at bounding box center [192, 84] width 73 height 7
click at [247, 53] on button "Environment" at bounding box center [239, 49] width 31 height 14
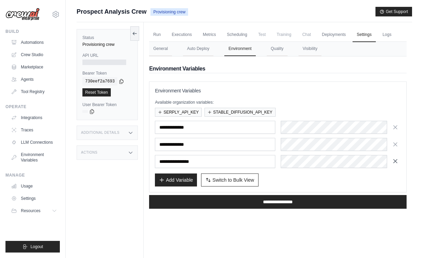
click at [395, 163] on icon "button" at bounding box center [395, 161] width 7 height 7
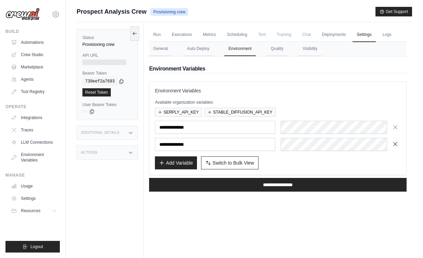
click at [395, 144] on icon "button" at bounding box center [395, 143] width 3 height 3
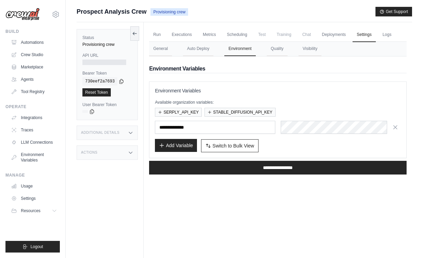
click at [178, 143] on button "Add Variable" at bounding box center [176, 145] width 42 height 13
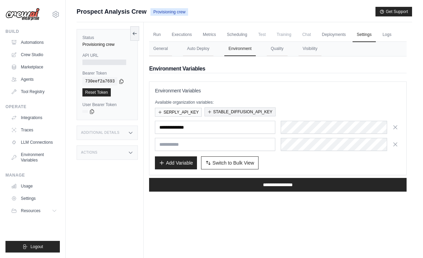
click at [239, 109] on button "STABLE_DIFFUSION_API_KEY" at bounding box center [239, 111] width 71 height 9
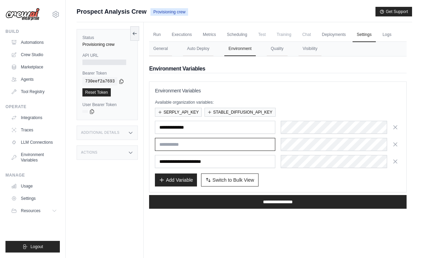
click at [230, 147] on input "text" at bounding box center [215, 144] width 120 height 13
type input "*"
click at [184, 179] on button "Add Variable" at bounding box center [176, 179] width 42 height 13
type input "*"
type input "**********"
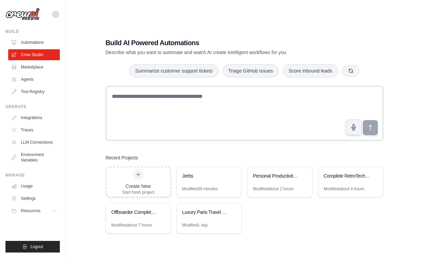
click at [57, 16] on icon at bounding box center [56, 14] width 8 height 8
